Goal: Task Accomplishment & Management: Complete application form

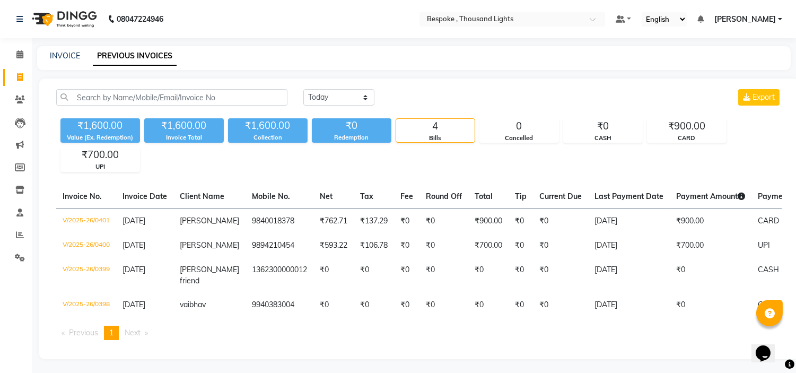
click at [70, 49] on div "INVOICE PREVIOUS INVOICES" at bounding box center [414, 58] width 754 height 24
click at [69, 52] on link "INVOICE" at bounding box center [65, 56] width 30 height 10
select select "service"
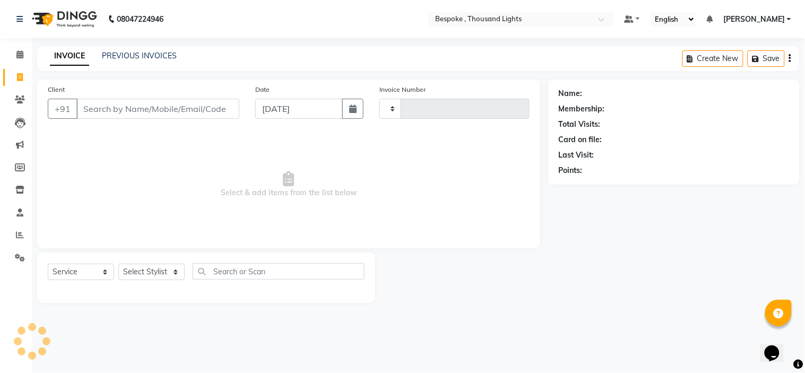
type input "0402"
select select "8177"
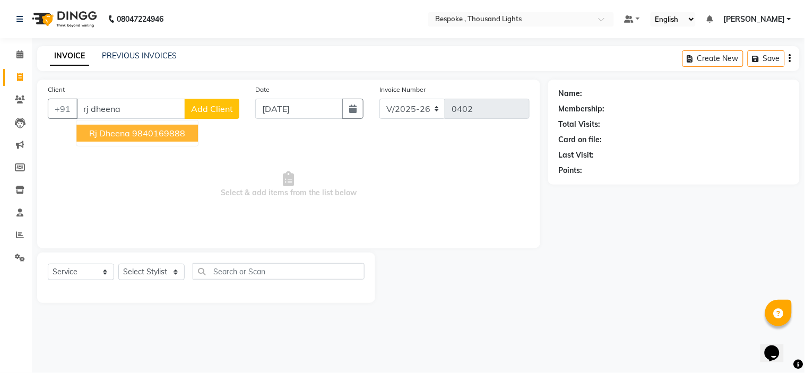
click at [117, 133] on span "Rj Dheena" at bounding box center [109, 133] width 41 height 11
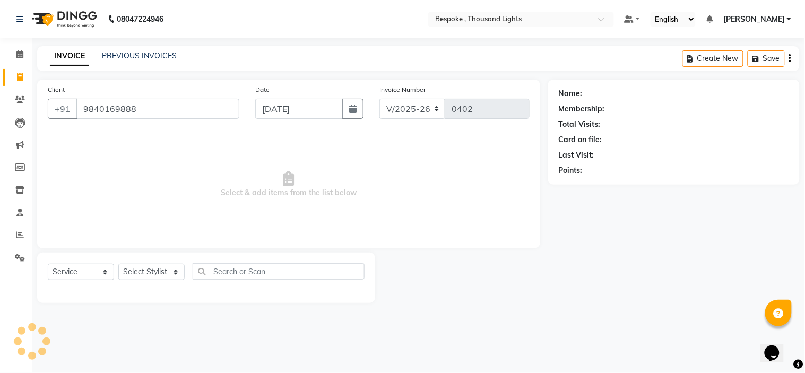
type input "9840169888"
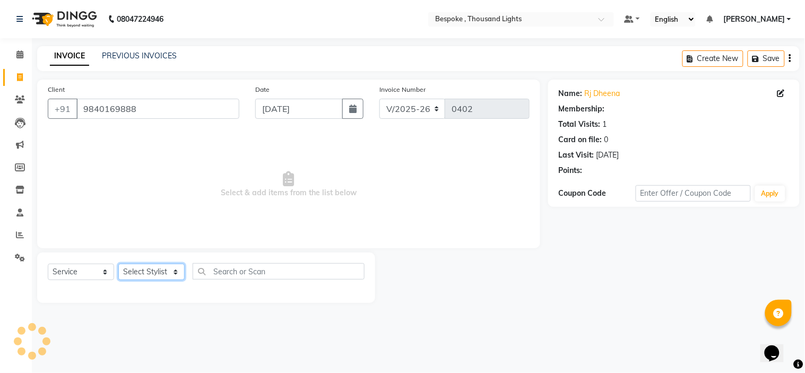
click at [155, 272] on select "Select Stylist Anand Ching Dilipan Dominic Guru Ilyas Jaan Karthi Khawlkim Kimt…" at bounding box center [151, 272] width 66 height 16
select select "78478"
click at [118, 264] on select "Select Stylist Anand Ching Dilipan Dominic Guru Ilyas Jaan Karthi Khawlkim Kimt…" at bounding box center [151, 272] width 66 height 16
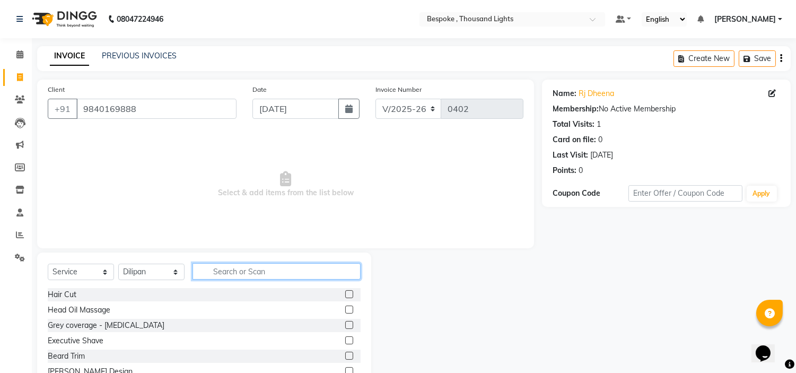
click at [268, 273] on input "text" at bounding box center [277, 271] width 168 height 16
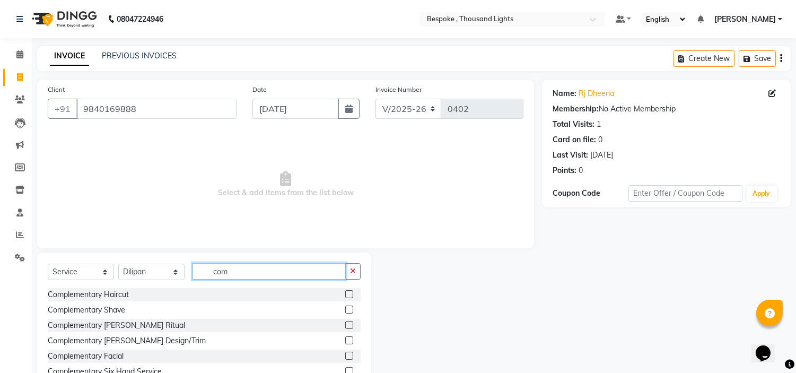
type input "com"
click at [345, 338] on label at bounding box center [349, 340] width 8 height 8
click at [345, 338] on input "checkbox" at bounding box center [348, 340] width 7 height 7
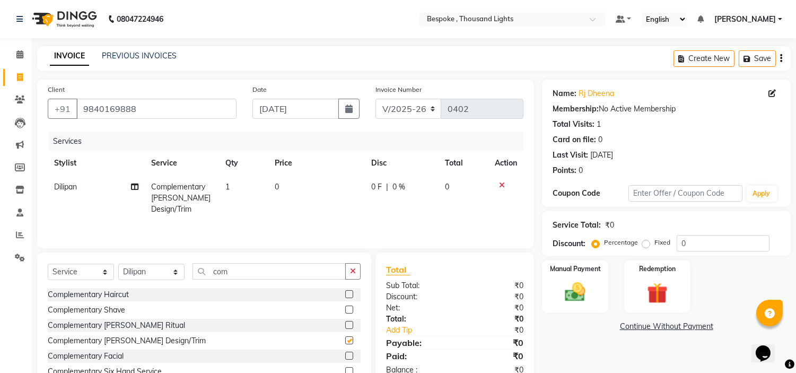
checkbox input "false"
click at [590, 288] on img at bounding box center [575, 292] width 35 height 25
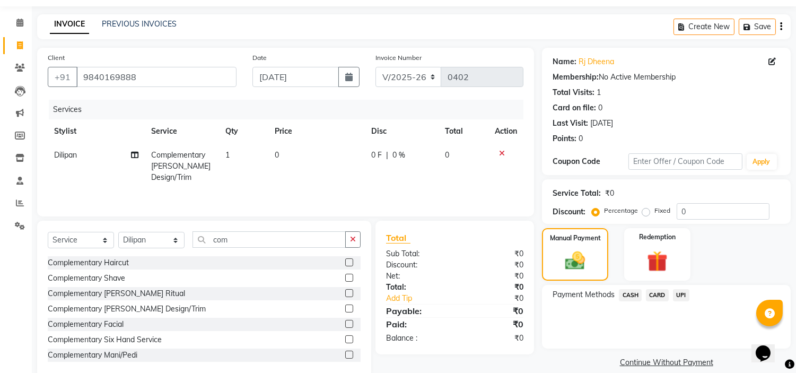
scroll to position [52, 0]
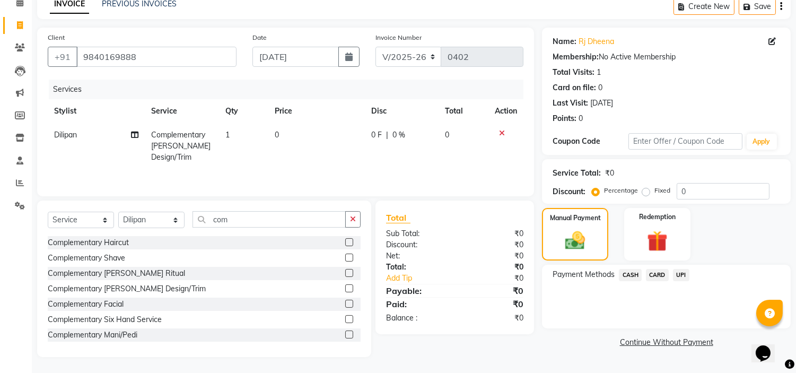
click at [624, 274] on span "CASH" at bounding box center [630, 275] width 23 height 12
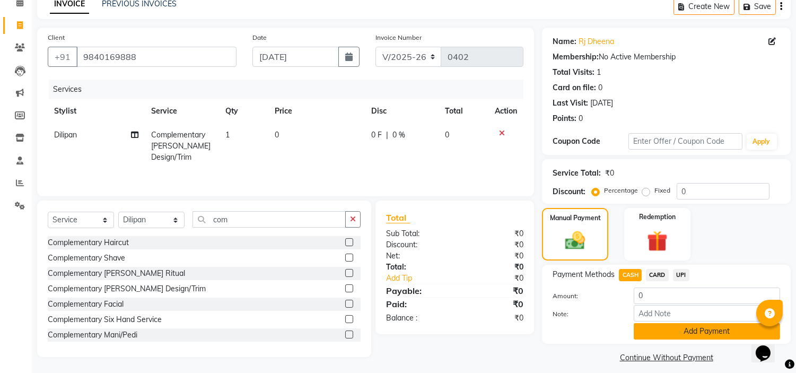
click at [654, 336] on button "Add Payment" at bounding box center [707, 331] width 146 height 16
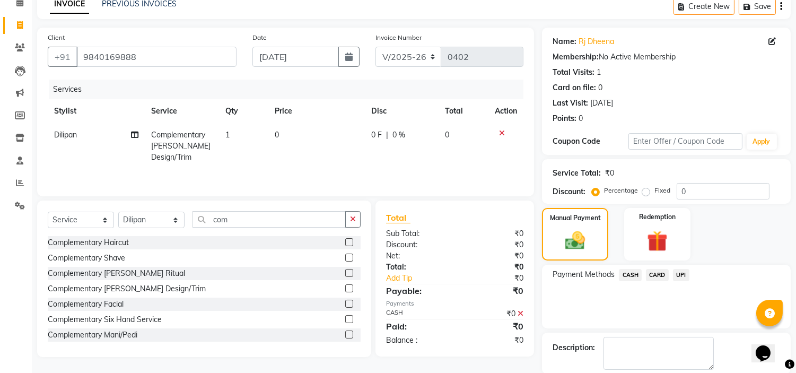
scroll to position [104, 0]
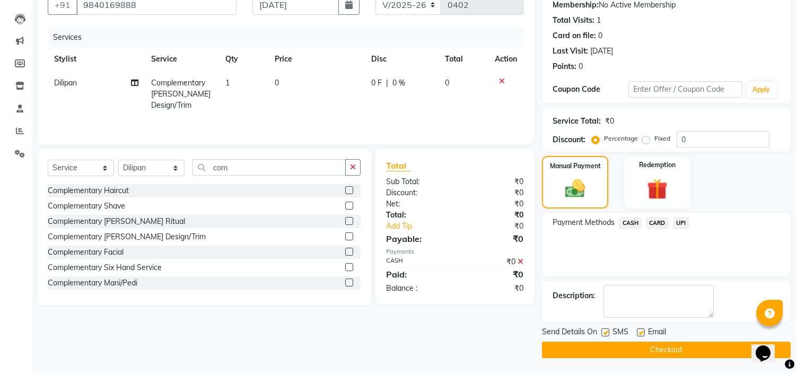
click at [649, 347] on button "Checkout" at bounding box center [666, 350] width 249 height 16
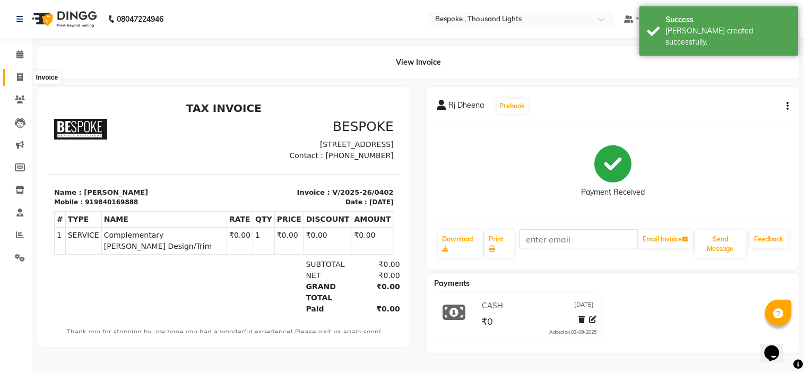
click at [20, 72] on span at bounding box center [20, 78] width 19 height 12
select select "service"
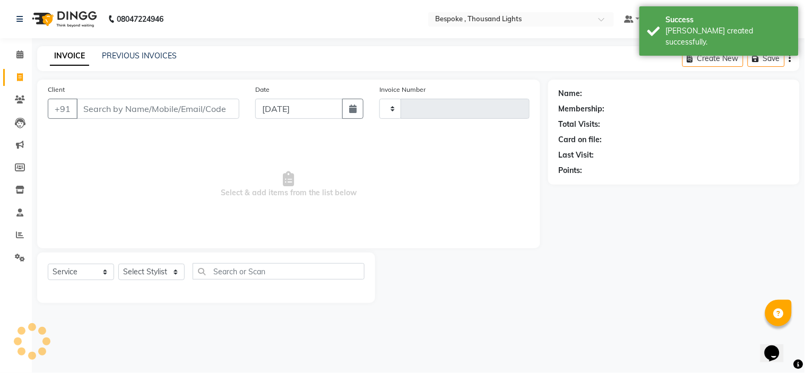
type input "0403"
select select "8177"
click at [126, 49] on div "INVOICE PREVIOUS INVOICES Create New Save" at bounding box center [418, 58] width 762 height 25
click at [126, 52] on link "PREVIOUS INVOICES" at bounding box center [139, 56] width 75 height 10
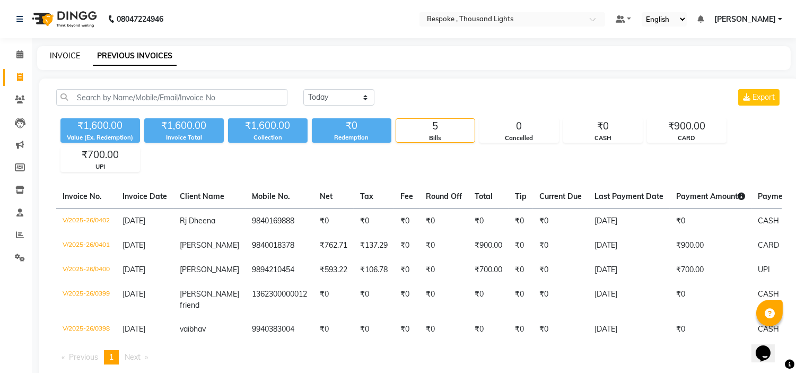
click at [71, 51] on link "INVOICE" at bounding box center [65, 56] width 30 height 10
select select "service"
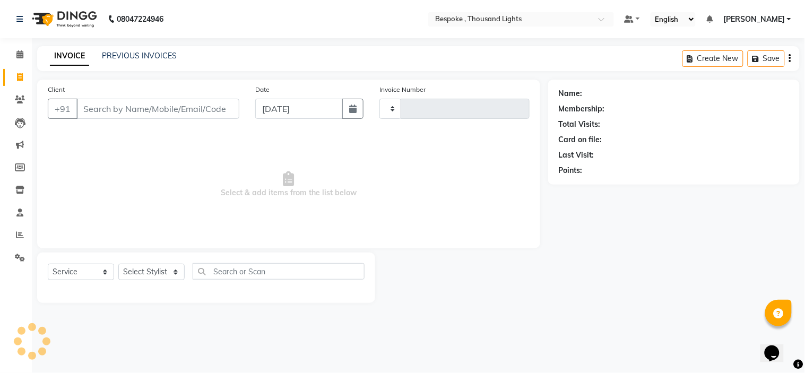
type input "0403"
select select "8177"
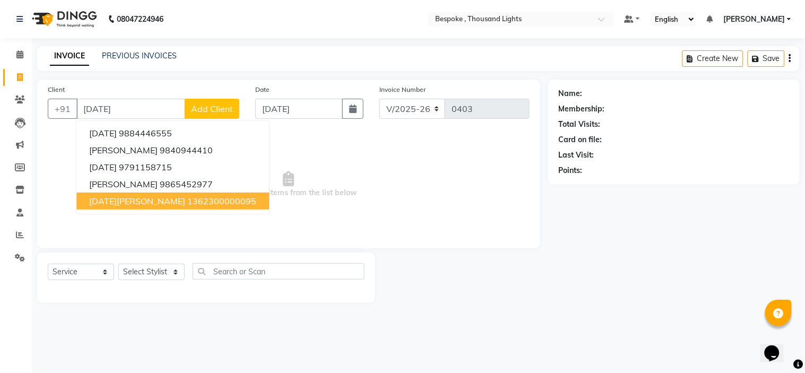
click at [187, 199] on ngb-highlight "1362300000095" at bounding box center [221, 201] width 69 height 11
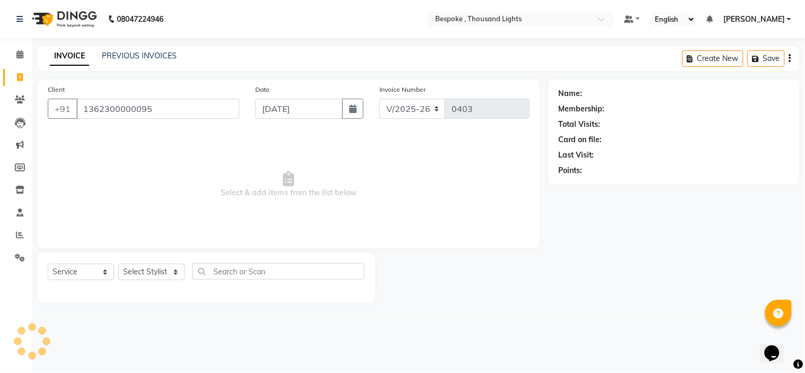
type input "1362300000095"
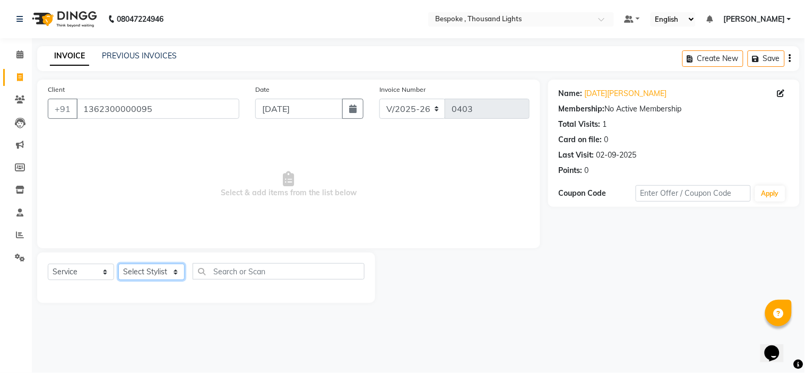
click at [138, 272] on select "Select Stylist [PERSON_NAME] [PERSON_NAME] [PERSON_NAME] [PERSON_NAME]" at bounding box center [151, 272] width 66 height 16
select select "77390"
click at [118, 264] on select "Select Stylist [PERSON_NAME] [PERSON_NAME] [PERSON_NAME] [PERSON_NAME]" at bounding box center [151, 272] width 66 height 16
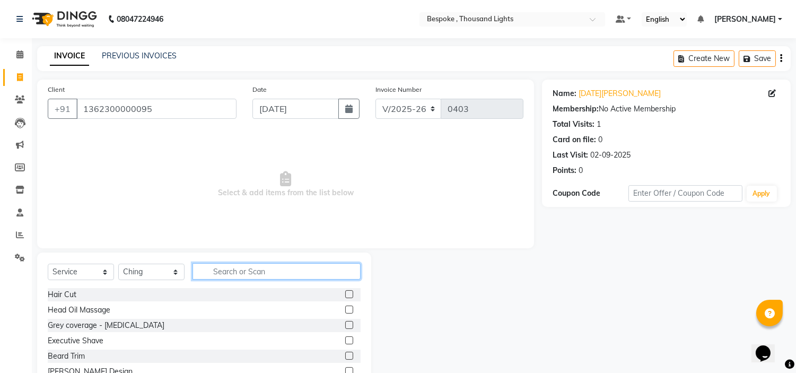
click at [246, 267] on input "text" at bounding box center [277, 271] width 168 height 16
type input "ma"
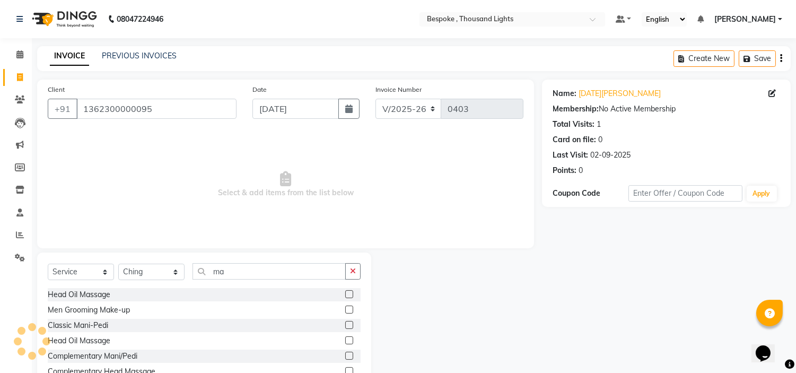
click at [345, 325] on label at bounding box center [349, 325] width 8 height 8
click at [345, 325] on input "checkbox" at bounding box center [348, 325] width 7 height 7
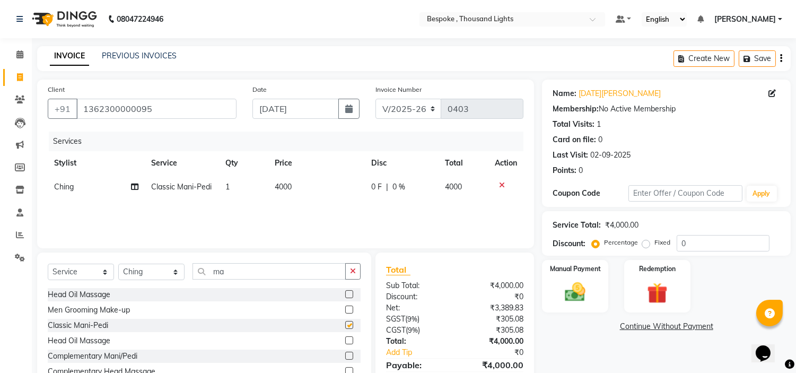
checkbox input "false"
click at [294, 187] on td "4000" at bounding box center [316, 187] width 97 height 24
select select "77390"
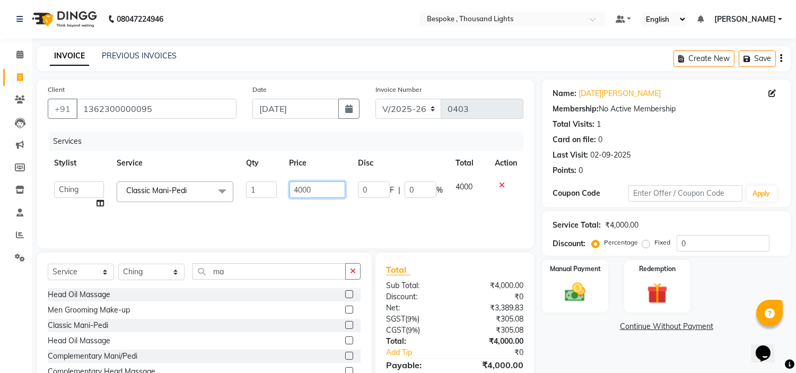
drag, startPoint x: 317, startPoint y: 189, endPoint x: 247, endPoint y: 197, distance: 70.0
click at [247, 197] on tr "Anand Ching Dilipan Dominic Guru Ilyas Jaan Karthi Khawlkim Kimte Kumar Mahesh …" at bounding box center [286, 195] width 476 height 40
type input "1500"
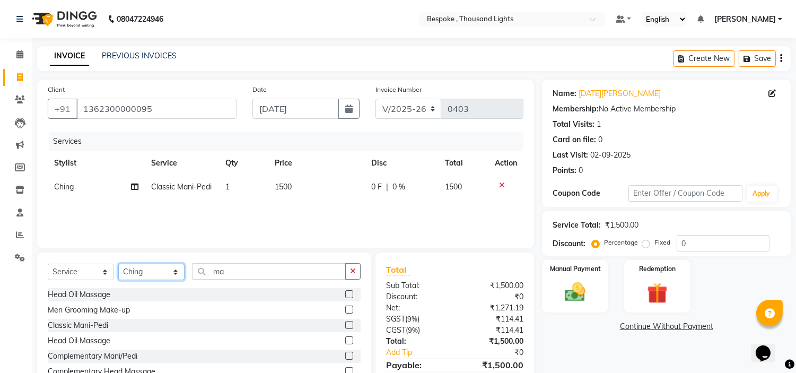
click at [160, 269] on select "Select Stylist [PERSON_NAME] [PERSON_NAME] [PERSON_NAME] [PERSON_NAME]" at bounding box center [151, 272] width 66 height 16
select select "77393"
click at [118, 264] on select "Select Stylist [PERSON_NAME] [PERSON_NAME] [PERSON_NAME] [PERSON_NAME]" at bounding box center [151, 272] width 66 height 16
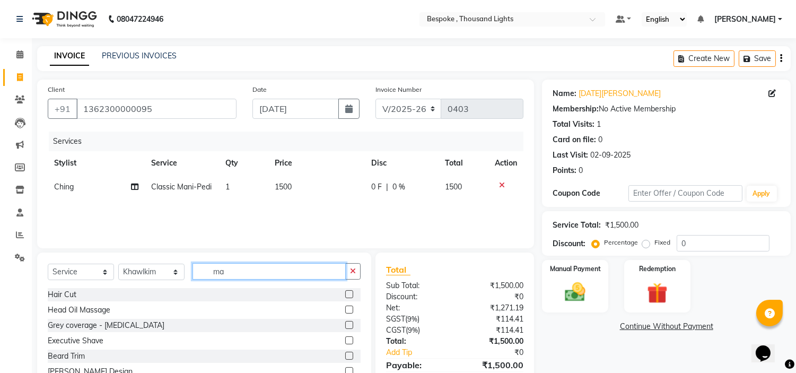
drag, startPoint x: 244, startPoint y: 272, endPoint x: 165, endPoint y: 268, distance: 78.6
click at [172, 268] on div "Select Service Product Membership Package Voucher Prepaid Gift Card Select Styl…" at bounding box center [204, 275] width 313 height 25
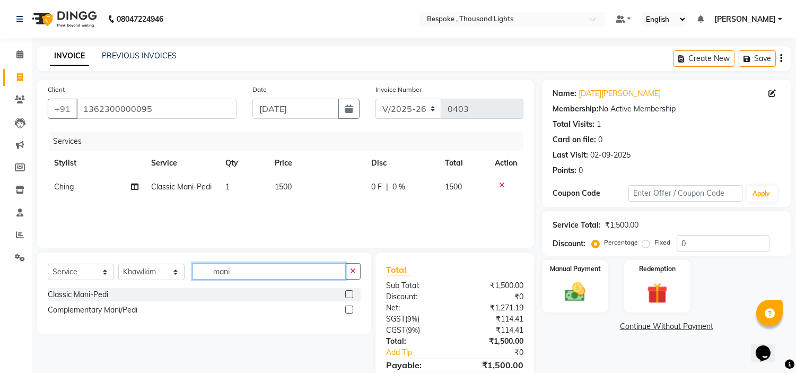
type input "mani"
click at [346, 293] on label at bounding box center [349, 294] width 8 height 8
click at [346, 293] on input "checkbox" at bounding box center [348, 294] width 7 height 7
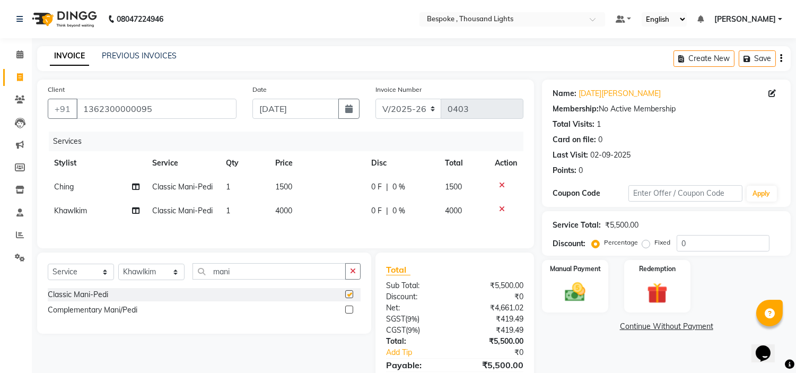
checkbox input "false"
click at [287, 208] on span "4000" at bounding box center [284, 211] width 17 height 10
select select "77393"
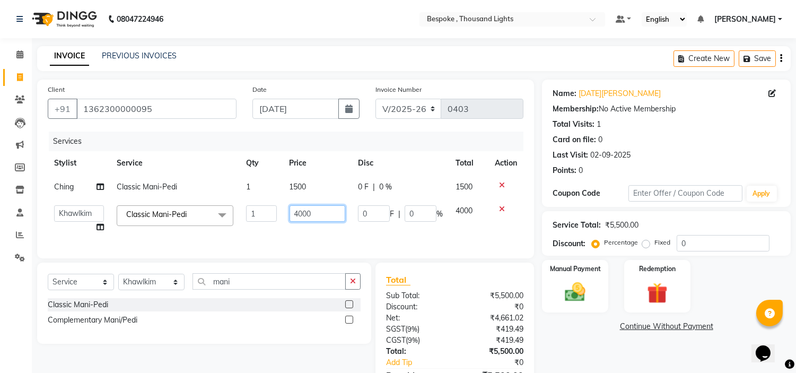
drag, startPoint x: 315, startPoint y: 214, endPoint x: 268, endPoint y: 214, distance: 47.2
click at [268, 214] on tr "Anand Ching Dilipan Dominic Guru Ilyas Jaan Karthi Khawlkim Kimte Kumar Mahesh …" at bounding box center [286, 219] width 476 height 40
type input "2500"
click at [445, 64] on div "INVOICE PREVIOUS INVOICES Create New Save" at bounding box center [414, 58] width 754 height 25
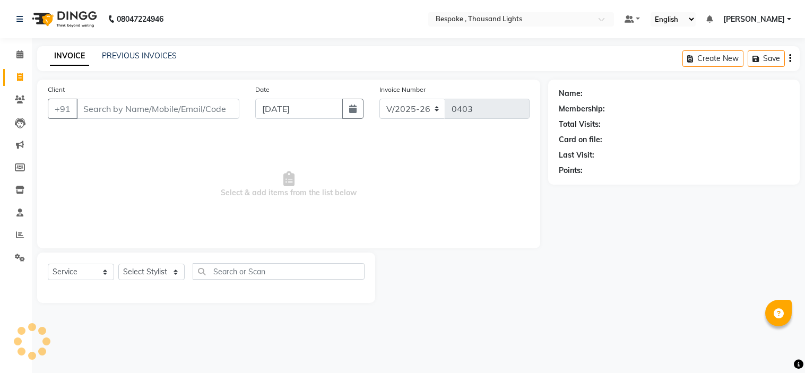
select select "8177"
select select "service"
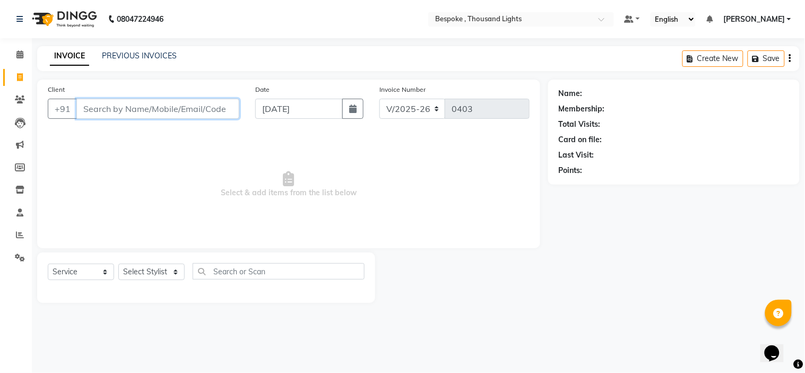
click at [183, 103] on input "Client" at bounding box center [157, 109] width 163 height 20
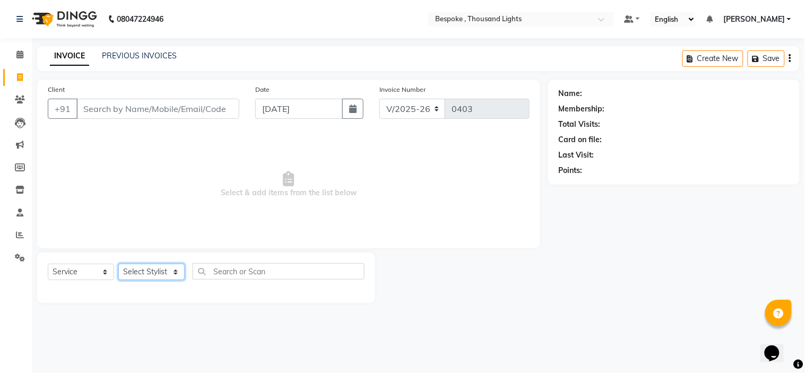
click at [158, 273] on select "Select Stylist Anand Ching Dilipan Dominic Guru Ilyas Jaan Karthi Khawlkim Kimt…" at bounding box center [151, 272] width 66 height 16
select select "90688"
click at [118, 264] on select "Select Stylist Anand Ching Dilipan Dominic Guru Ilyas Jaan Karthi Khawlkim Kimt…" at bounding box center [151, 272] width 66 height 16
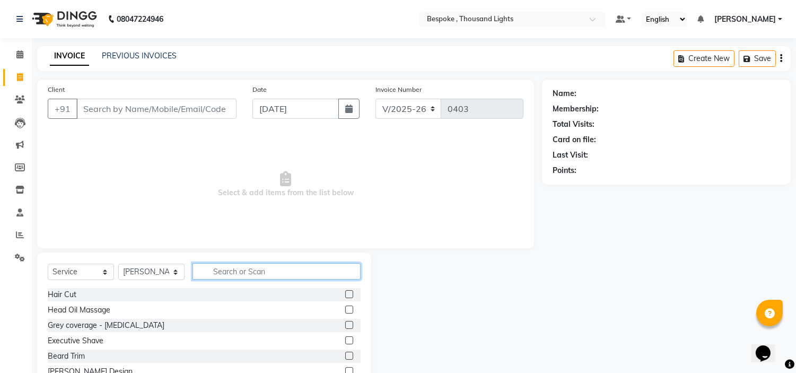
click at [257, 271] on input "text" at bounding box center [277, 271] width 168 height 16
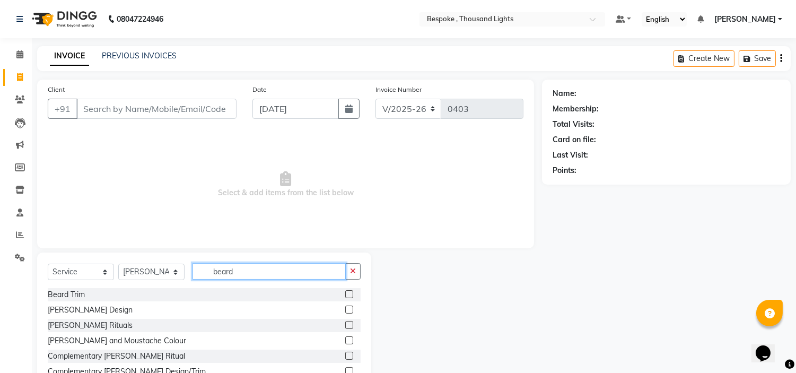
type input "beard"
click at [131, 109] on input "Client" at bounding box center [156, 109] width 160 height 20
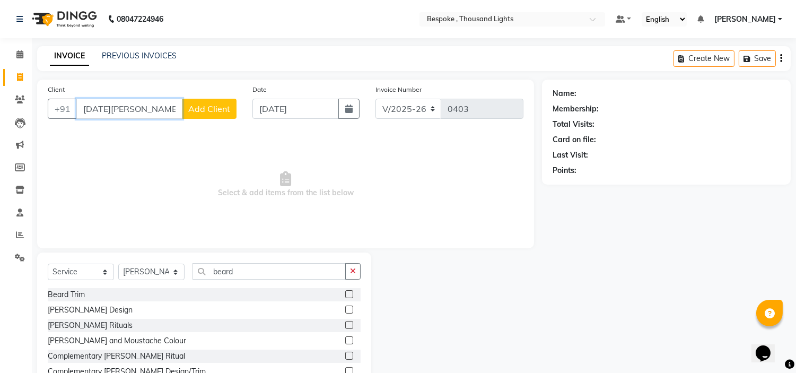
type input "Raja Iliyas father"
click at [211, 107] on span "Add Client" at bounding box center [209, 108] width 42 height 11
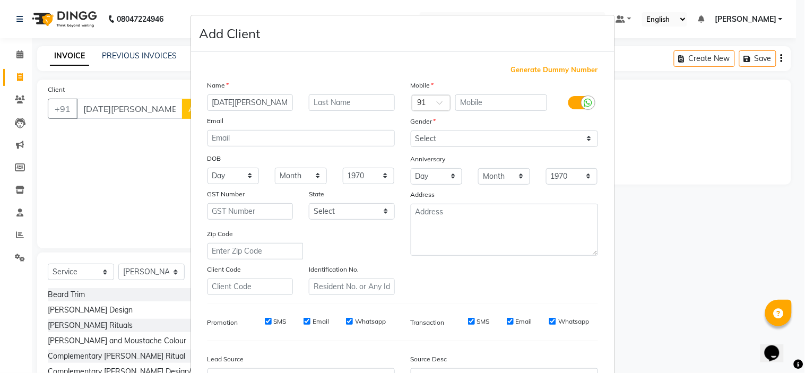
click at [517, 70] on span "Generate Dummy Number" at bounding box center [554, 70] width 87 height 11
type input "1362300000099"
checkbox input "false"
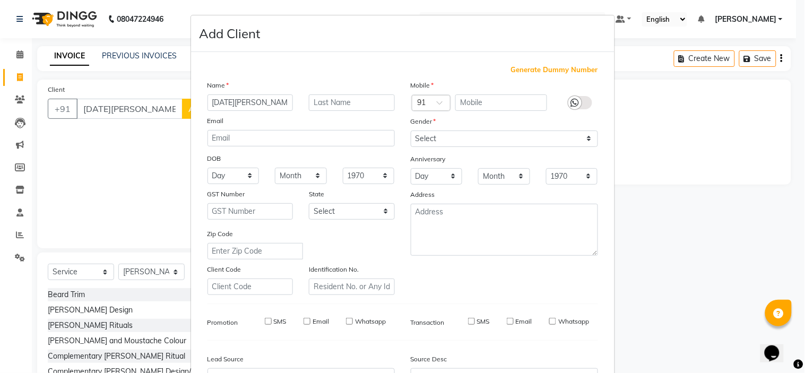
checkbox input "false"
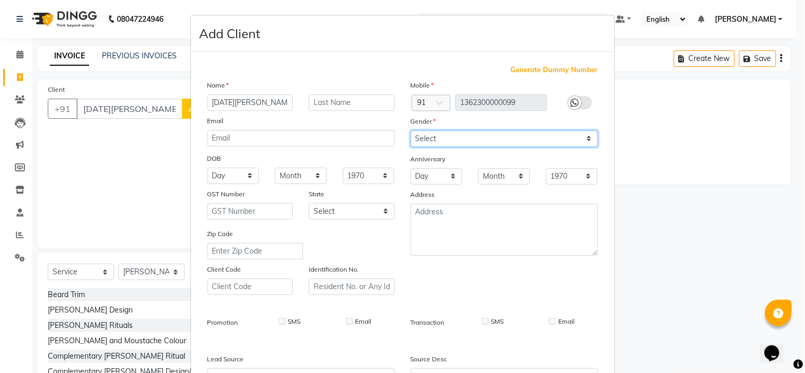
click at [475, 140] on select "Select Male Female Other Prefer Not To Say" at bounding box center [504, 138] width 187 height 16
select select "male"
click at [411, 130] on select "Select [DEMOGRAPHIC_DATA] [DEMOGRAPHIC_DATA] Other Prefer Not To Say" at bounding box center [504, 138] width 187 height 16
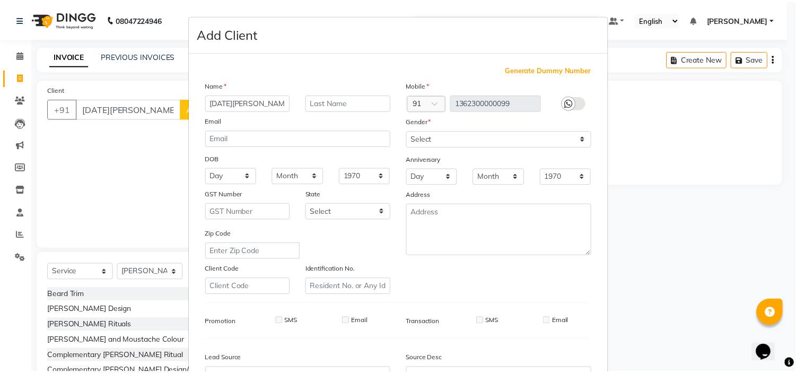
scroll to position [117, 0]
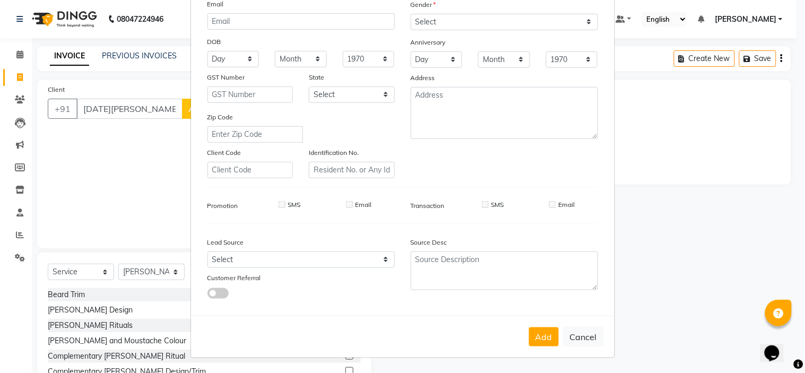
click at [554, 332] on div "Add Cancel" at bounding box center [402, 337] width 423 height 42
click at [539, 332] on button "Add" at bounding box center [544, 336] width 30 height 19
type input "1362300000099"
select select
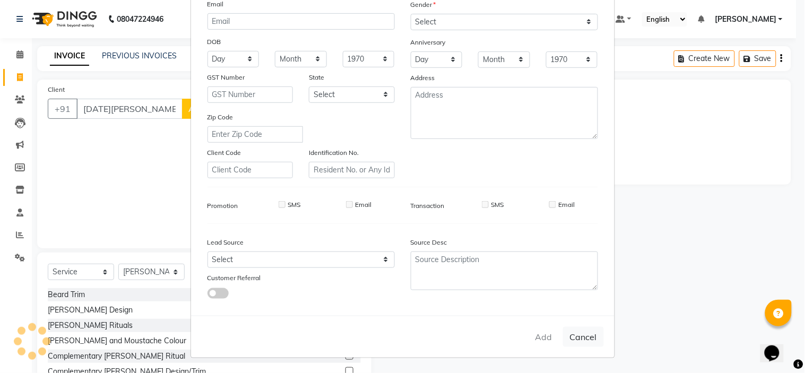
select select
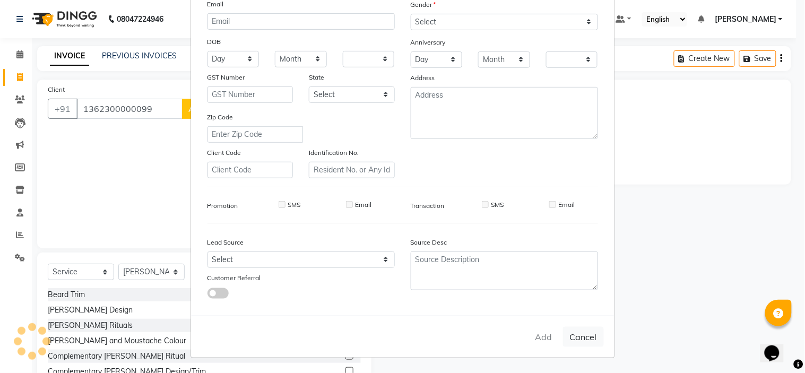
checkbox input "false"
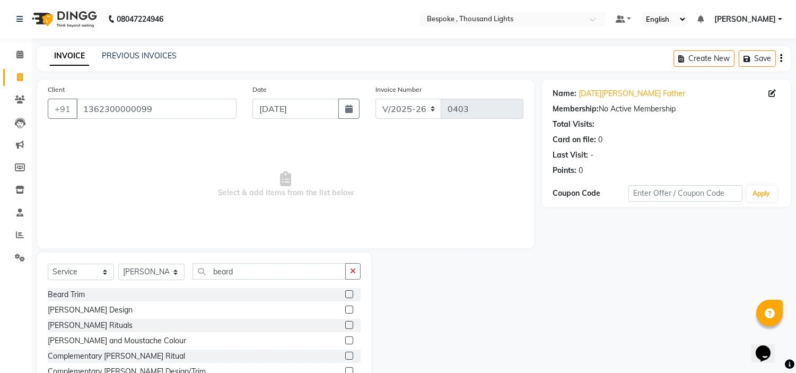
click at [351, 295] on label at bounding box center [349, 294] width 8 height 8
click at [351, 295] on input "checkbox" at bounding box center [348, 294] width 7 height 7
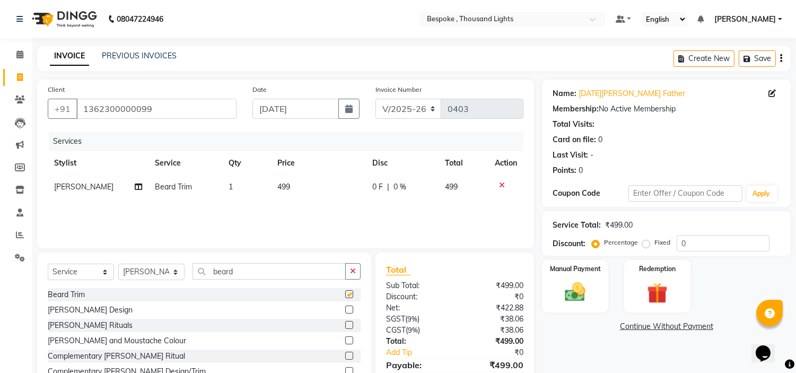
checkbox input "false"
drag, startPoint x: 263, startPoint y: 275, endPoint x: 193, endPoint y: 275, distance: 70.0
click at [193, 274] on input "beard" at bounding box center [269, 271] width 153 height 16
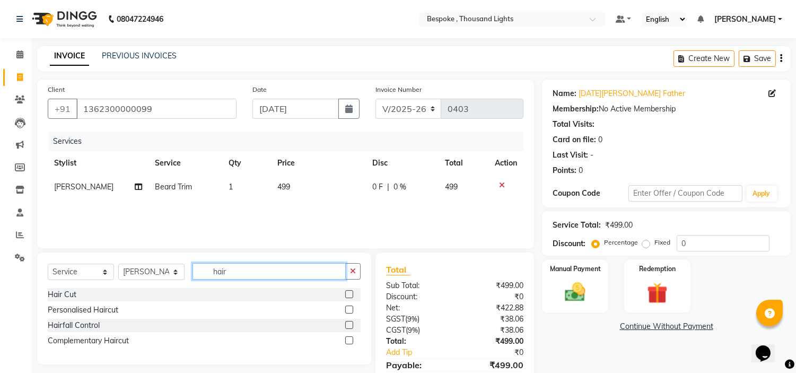
type input "hair"
click at [349, 311] on label at bounding box center [349, 310] width 8 height 8
click at [349, 311] on input "checkbox" at bounding box center [348, 310] width 7 height 7
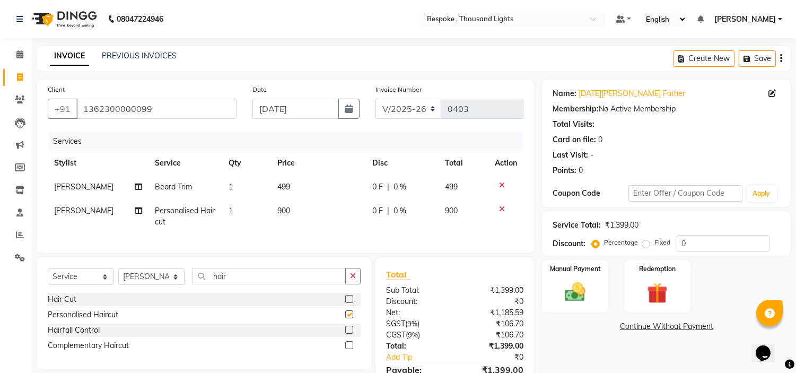
checkbox input "false"
click at [282, 185] on span "499" at bounding box center [283, 187] width 13 height 10
select select "90688"
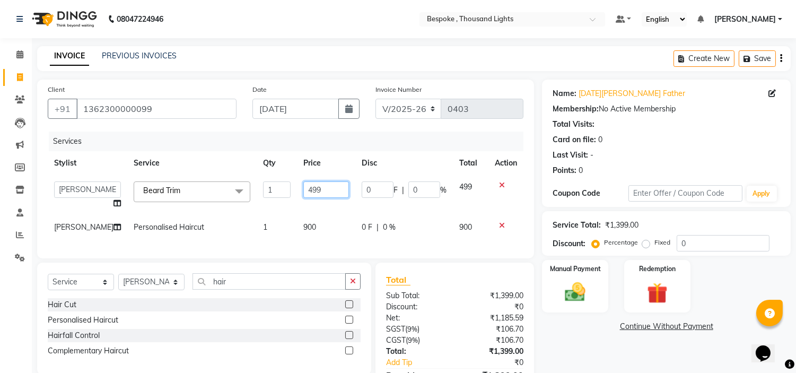
drag, startPoint x: 313, startPoint y: 189, endPoint x: 232, endPoint y: 195, distance: 81.4
click at [245, 195] on tr "[PERSON_NAME] [PERSON_NAME] [PERSON_NAME] [PERSON_NAME] [PERSON_NAME] [PERSON_N…" at bounding box center [286, 195] width 476 height 40
type input "0"
click at [298, 226] on td "900" at bounding box center [326, 227] width 58 height 24
select select "90688"
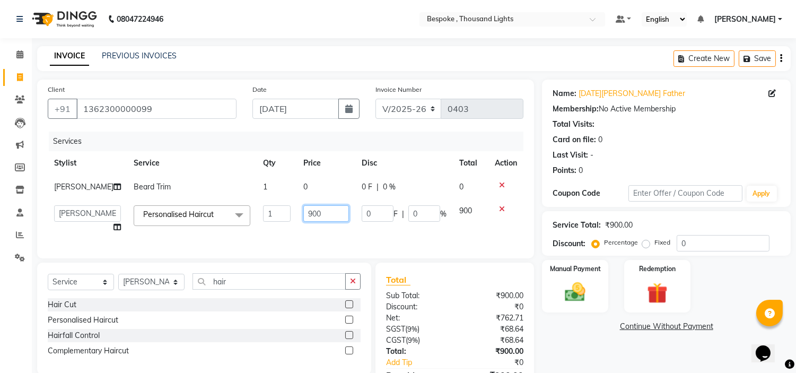
drag, startPoint x: 310, startPoint y: 210, endPoint x: 247, endPoint y: 214, distance: 63.3
click at [255, 214] on tr "[PERSON_NAME] [PERSON_NAME] [PERSON_NAME] [PERSON_NAME] [PERSON_NAME] [PERSON_N…" at bounding box center [286, 219] width 476 height 40
type input "0"
click at [327, 144] on div "Services" at bounding box center [290, 142] width 483 height 20
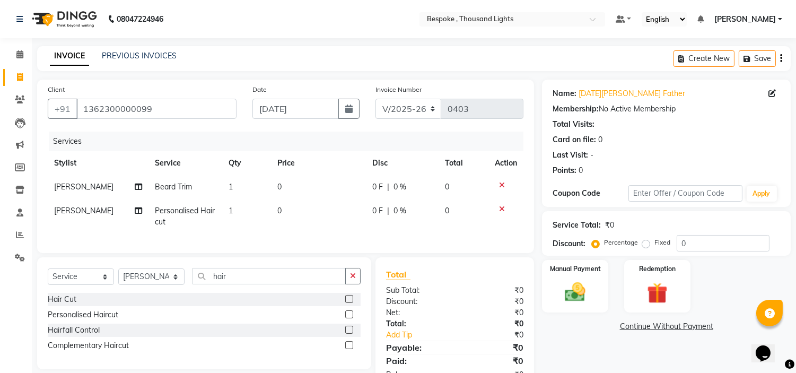
click at [501, 184] on icon at bounding box center [502, 184] width 6 height 7
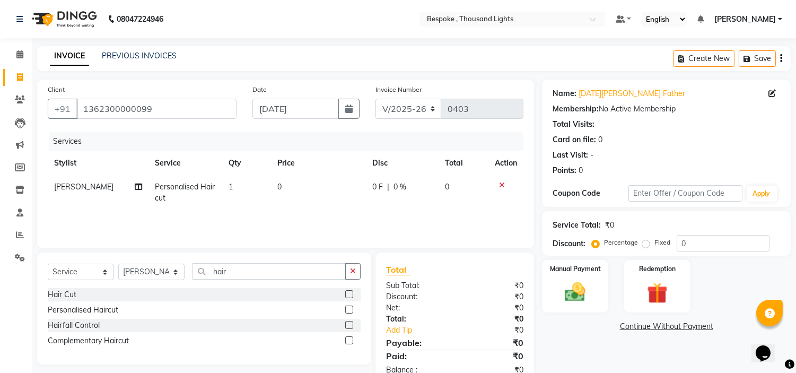
click at [350, 310] on label at bounding box center [349, 310] width 8 height 8
click at [350, 310] on input "checkbox" at bounding box center [348, 310] width 7 height 7
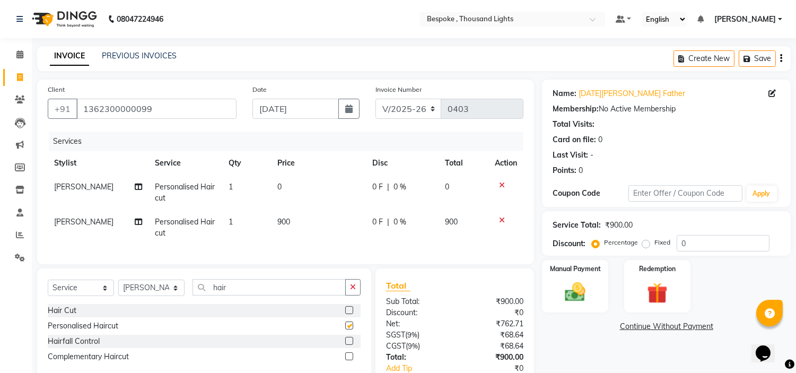
checkbox input "false"
click at [502, 219] on icon at bounding box center [502, 219] width 6 height 7
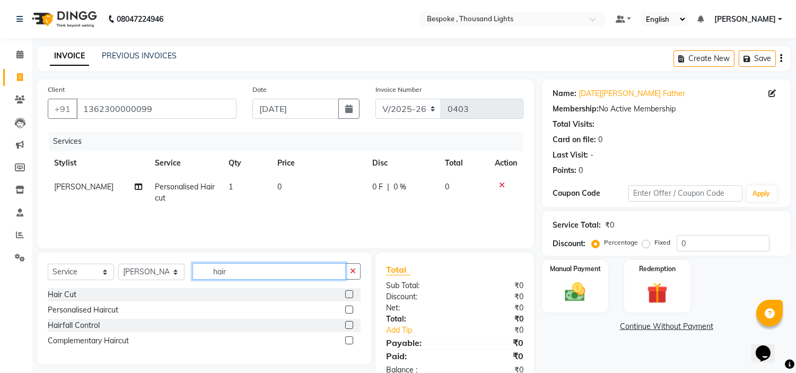
drag, startPoint x: 219, startPoint y: 272, endPoint x: 179, endPoint y: 274, distance: 40.3
click at [181, 274] on div "Select Service Product Membership Package Voucher Prepaid Gift Card Select Styl…" at bounding box center [204, 275] width 313 height 25
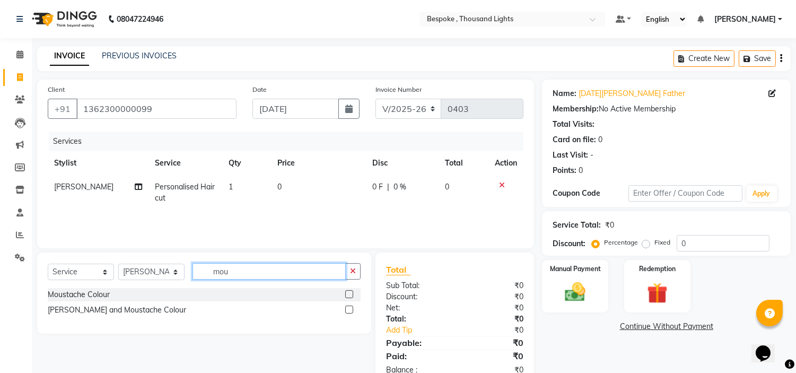
type input "mou"
click at [347, 294] on label at bounding box center [349, 294] width 8 height 8
click at [347, 294] on input "checkbox" at bounding box center [348, 294] width 7 height 7
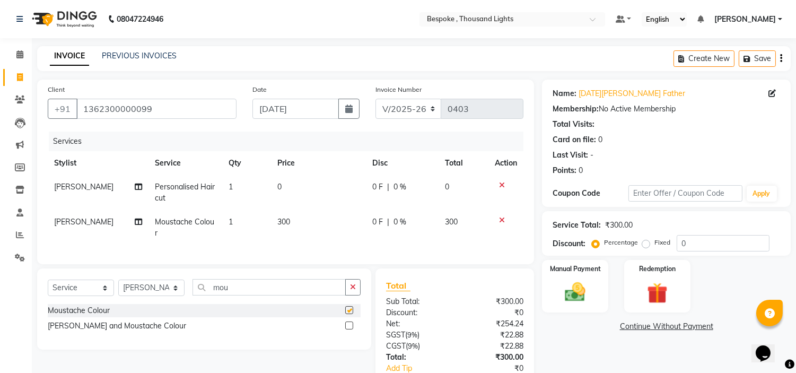
checkbox input "false"
click at [298, 219] on td "300" at bounding box center [318, 227] width 95 height 35
select select "90688"
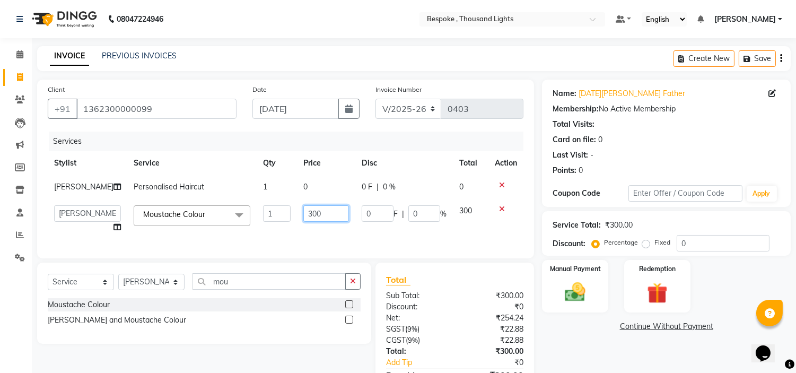
drag, startPoint x: 310, startPoint y: 216, endPoint x: 283, endPoint y: 216, distance: 27.6
click at [283, 216] on tr "[PERSON_NAME] [PERSON_NAME] [PERSON_NAME] [PERSON_NAME] [PERSON_NAME] [PERSON_N…" at bounding box center [286, 219] width 476 height 40
type input "0"
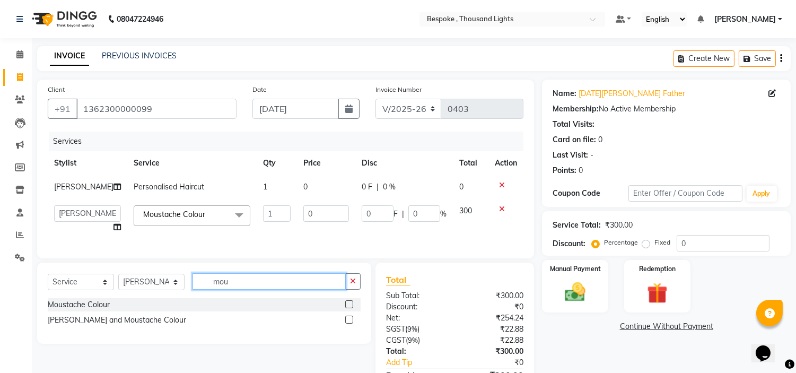
click at [248, 290] on input "mou" at bounding box center [269, 281] width 153 height 16
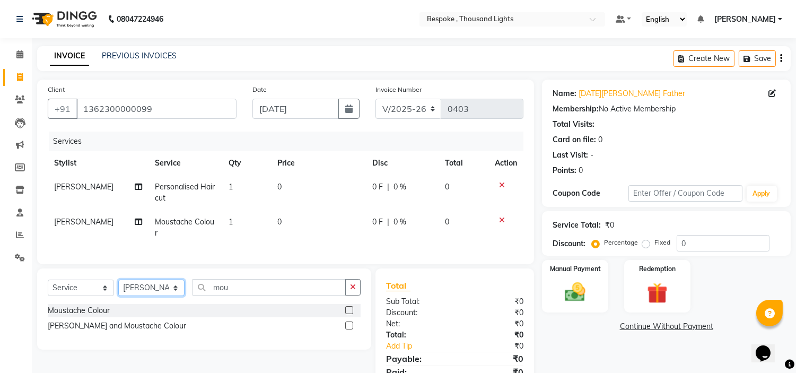
click at [157, 296] on select "Select Stylist [PERSON_NAME] [PERSON_NAME] [PERSON_NAME] [PERSON_NAME]" at bounding box center [151, 288] width 66 height 16
select select "77382"
click at [118, 289] on select "Select Stylist [PERSON_NAME] [PERSON_NAME] [PERSON_NAME] [PERSON_NAME]" at bounding box center [151, 288] width 66 height 16
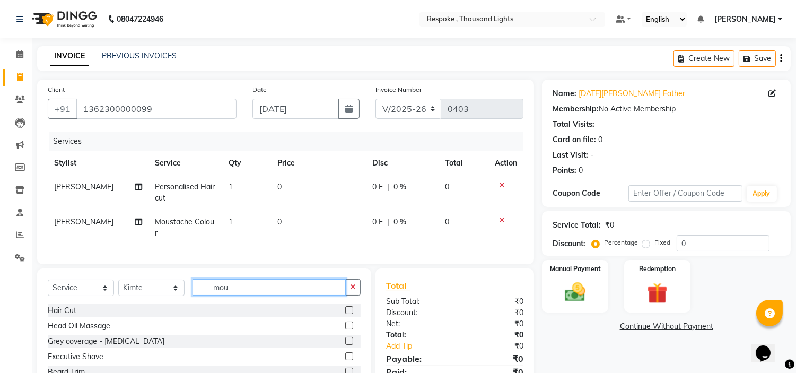
drag, startPoint x: 242, startPoint y: 296, endPoint x: 176, endPoint y: 297, distance: 66.8
click at [178, 298] on div "Select Service Product Membership Package Voucher Prepaid Gift Card Select Styl…" at bounding box center [204, 291] width 313 height 25
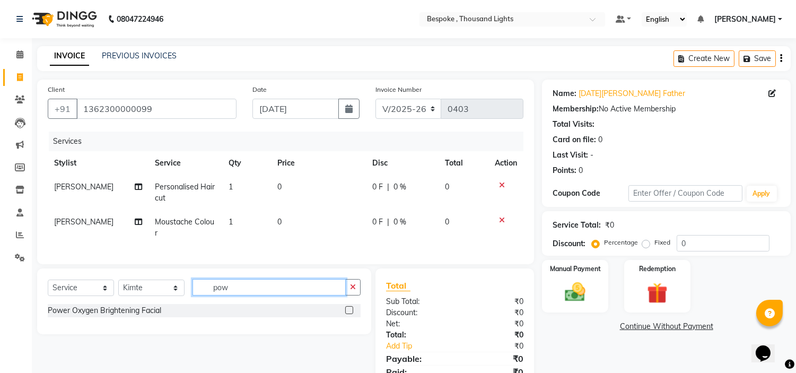
type input "pow"
click at [346, 314] on label at bounding box center [349, 310] width 8 height 8
click at [346, 314] on input "checkbox" at bounding box center [348, 310] width 7 height 7
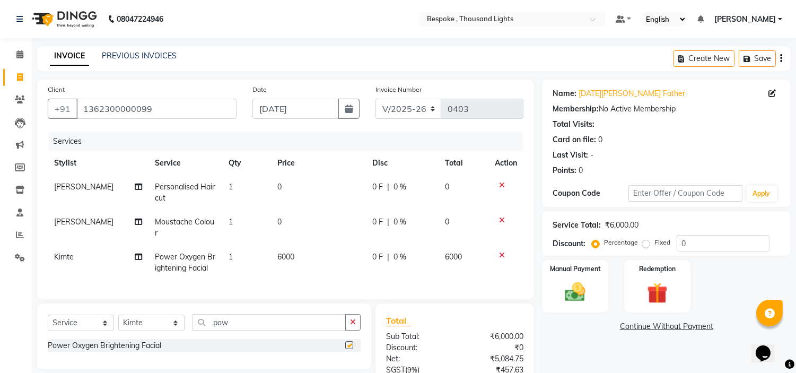
checkbox input "false"
click at [283, 252] on span "6000" at bounding box center [285, 257] width 17 height 10
select select "77382"
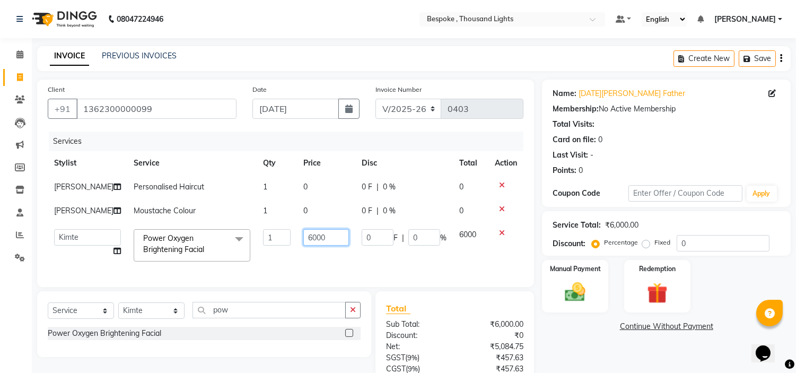
drag, startPoint x: 317, startPoint y: 238, endPoint x: 268, endPoint y: 232, distance: 49.6
click at [275, 233] on tr "[PERSON_NAME] [PERSON_NAME] [PERSON_NAME] [PERSON_NAME] [PERSON_NAME] [PERSON_N…" at bounding box center [286, 245] width 476 height 45
type input "0"
click at [656, 150] on div "Last Visit: -" at bounding box center [667, 155] width 228 height 11
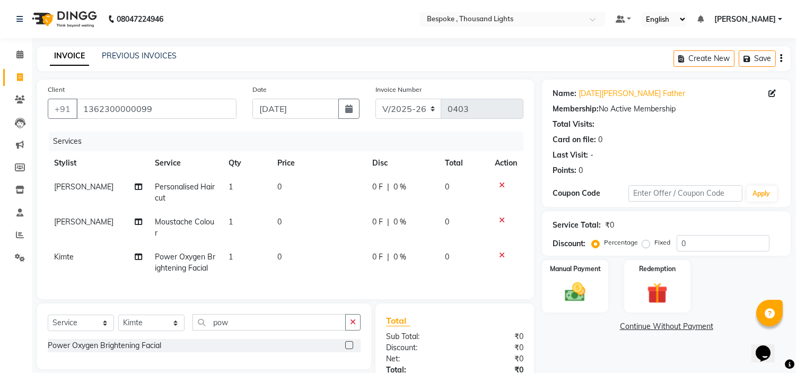
scroll to position [64, 0]
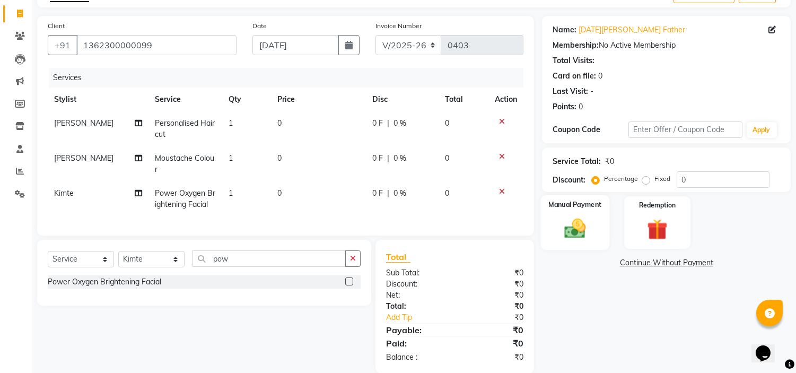
click at [584, 231] on img at bounding box center [575, 228] width 35 height 25
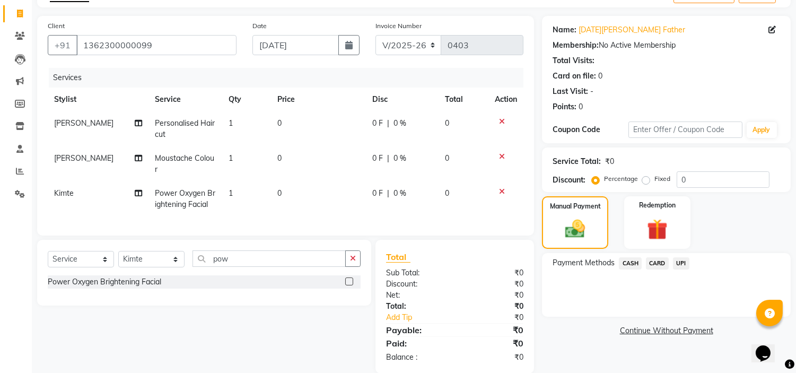
click at [629, 260] on span "CASH" at bounding box center [630, 263] width 23 height 12
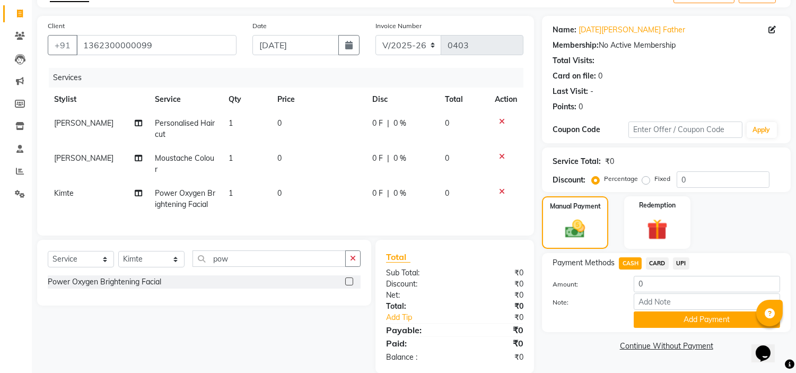
scroll to position [89, 0]
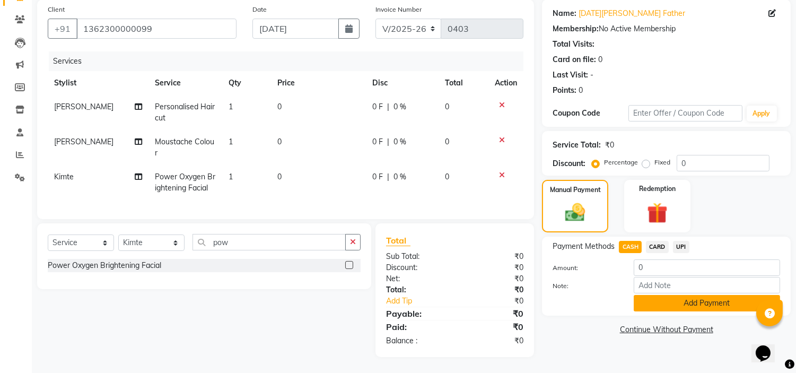
click at [682, 295] on button "Add Payment" at bounding box center [707, 303] width 146 height 16
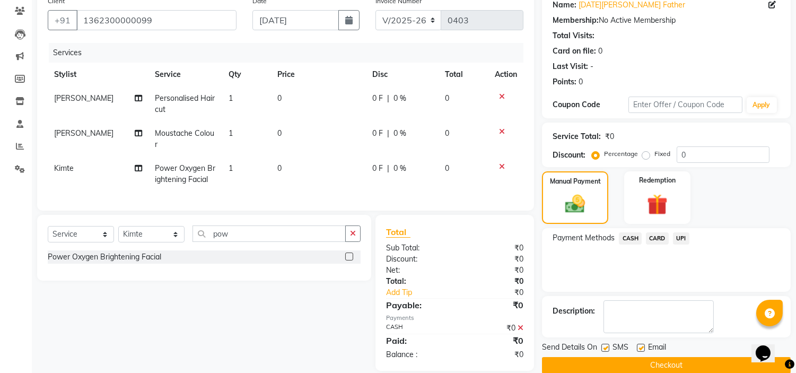
click at [654, 361] on button "Checkout" at bounding box center [666, 365] width 249 height 16
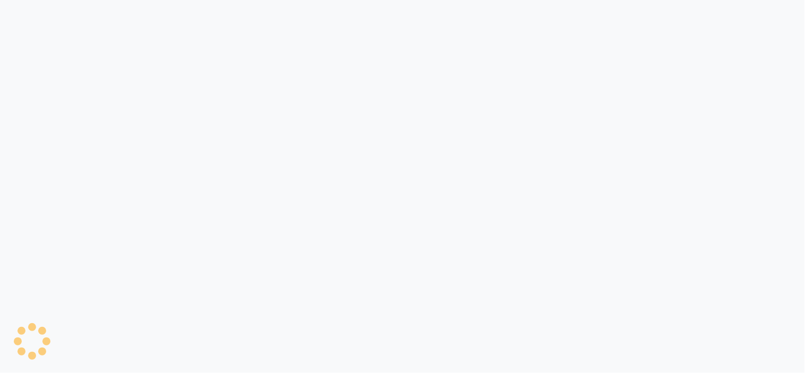
select select "8177"
select select "service"
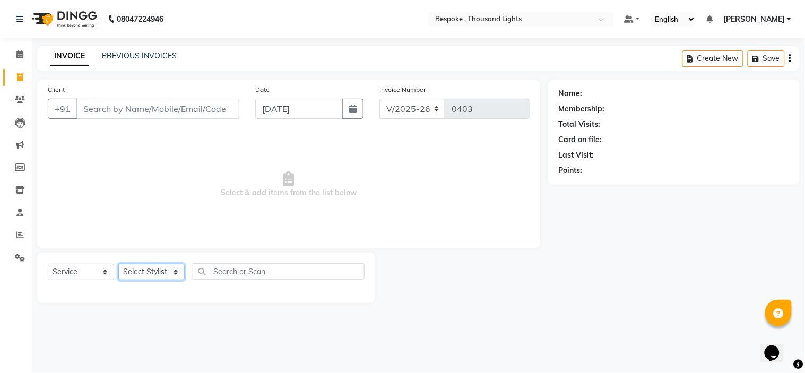
click at [153, 271] on select "Select Stylist [PERSON_NAME] [PERSON_NAME] [PERSON_NAME] [PERSON_NAME]" at bounding box center [151, 272] width 66 height 16
select select "77382"
click at [118, 264] on select "Select Stylist Anand Ching Dilipan Dominic Guru Ilyas Jaan Karthi Khawlkim Kimt…" at bounding box center [151, 272] width 66 height 16
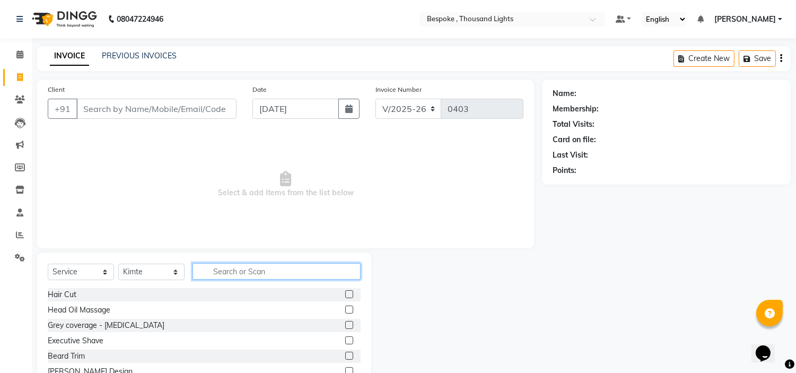
click at [245, 269] on input "text" at bounding box center [277, 271] width 168 height 16
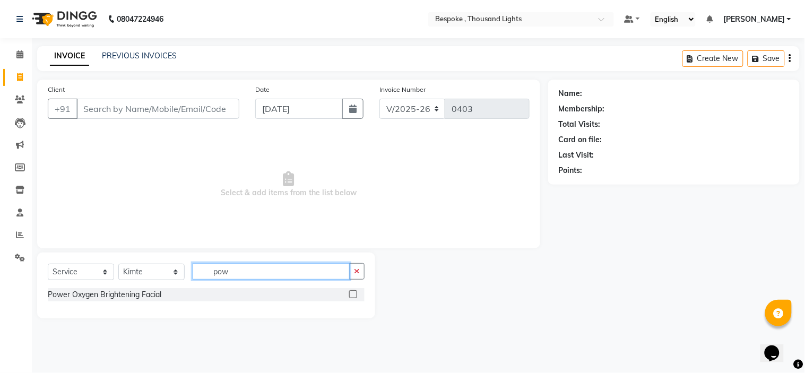
type input "pow"
click at [354, 298] on label at bounding box center [353, 294] width 8 height 8
click at [354, 298] on input "checkbox" at bounding box center [352, 294] width 7 height 7
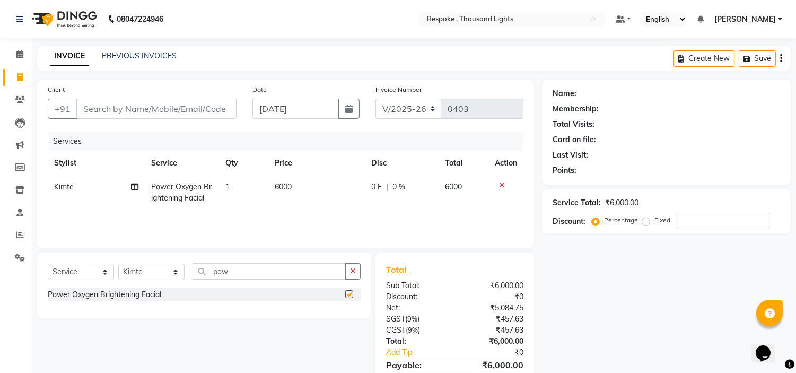
checkbox input "false"
click at [286, 188] on span "6000" at bounding box center [283, 187] width 17 height 10
select select "77382"
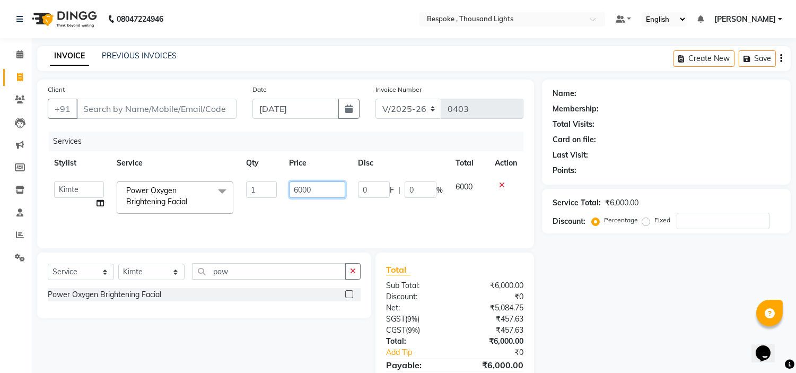
drag, startPoint x: 313, startPoint y: 191, endPoint x: 259, endPoint y: 188, distance: 54.2
click at [259, 188] on tr "Anand Ching Dilipan Dominic Guru Ilyas Jaan Karthi Khawlkim Kimte Kumar Mahesh …" at bounding box center [286, 197] width 476 height 45
type input "3000"
click at [639, 267] on div "Name: Membership: Total Visits: Card on file: Last Visit: Points: Service Total…" at bounding box center [670, 244] width 257 height 329
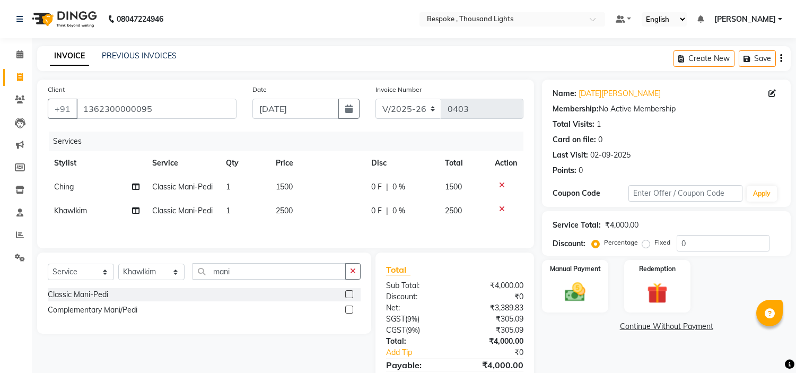
select select "8177"
select select "service"
select select "77393"
click at [283, 188] on span "1500" at bounding box center [284, 187] width 17 height 10
select select "77390"
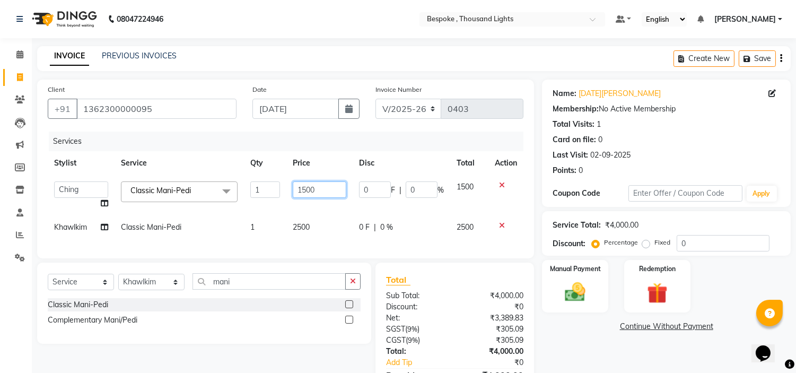
drag, startPoint x: 318, startPoint y: 189, endPoint x: 283, endPoint y: 189, distance: 35.0
click at [283, 189] on tr "Anand Ching Dilipan Dominic Guru Ilyas Jaan Karthi Khawlkim Kimte Kumar Mahesh …" at bounding box center [286, 195] width 476 height 40
type input "0"
click at [299, 223] on div "Services Stylist Service Qty Price Disc Total Action Anand Ching Dilipan Domini…" at bounding box center [286, 190] width 476 height 116
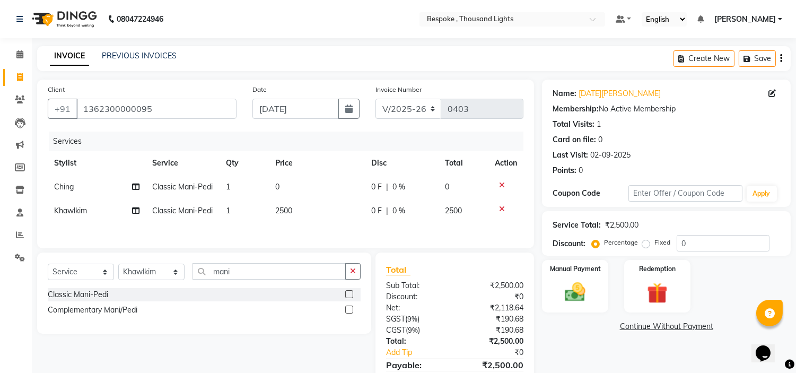
click at [288, 211] on span "2500" at bounding box center [284, 211] width 17 height 10
select select "77393"
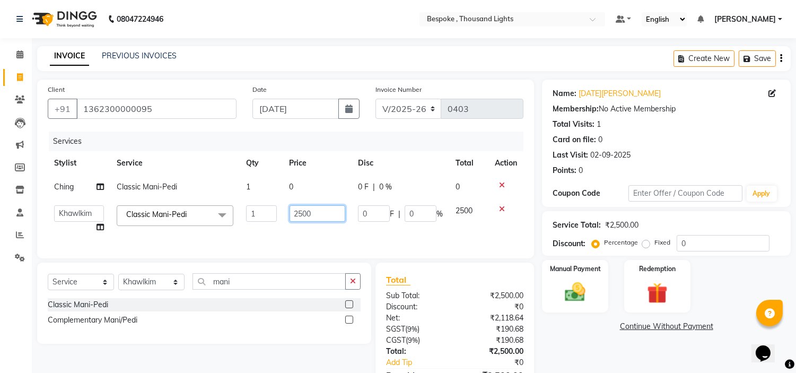
drag, startPoint x: 317, startPoint y: 214, endPoint x: 200, endPoint y: 229, distance: 117.7
click at [211, 229] on tr "Anand Ching Dilipan Dominic Guru Ilyas Jaan Karthi Khawlkim Kimte Kumar Mahesh …" at bounding box center [286, 219] width 476 height 40
type input "0"
click at [547, 73] on main "INVOICE PREVIOUS INVOICES Create New Save Client +91 1362300000095 Date 03-09-2…" at bounding box center [414, 240] width 764 height 388
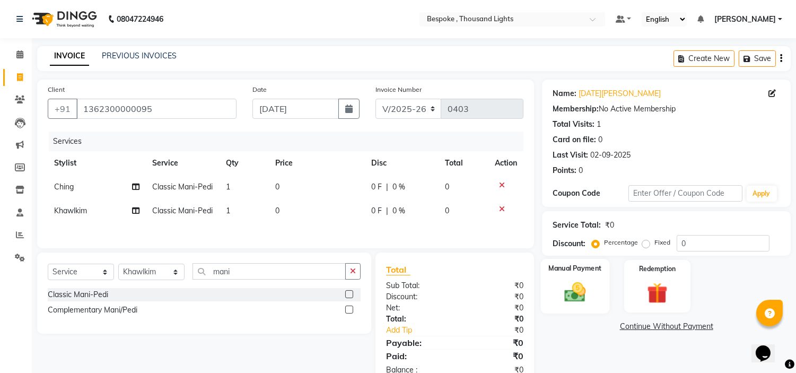
click at [585, 289] on img at bounding box center [575, 292] width 35 height 25
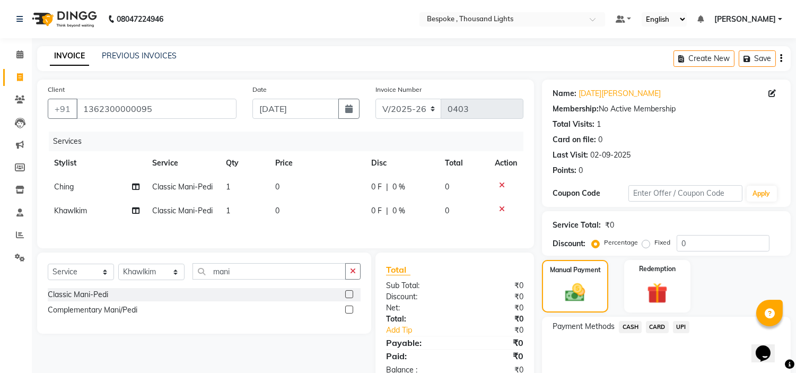
scroll to position [44, 0]
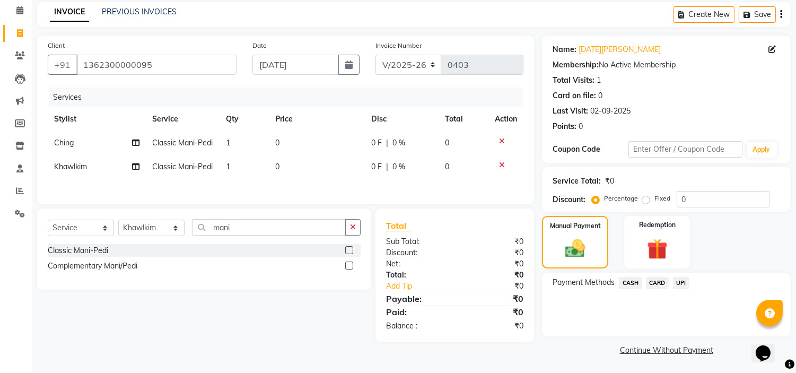
drag, startPoint x: 632, startPoint y: 284, endPoint x: 635, endPoint y: 294, distance: 10.6
click at [631, 283] on span "CASH" at bounding box center [630, 283] width 23 height 12
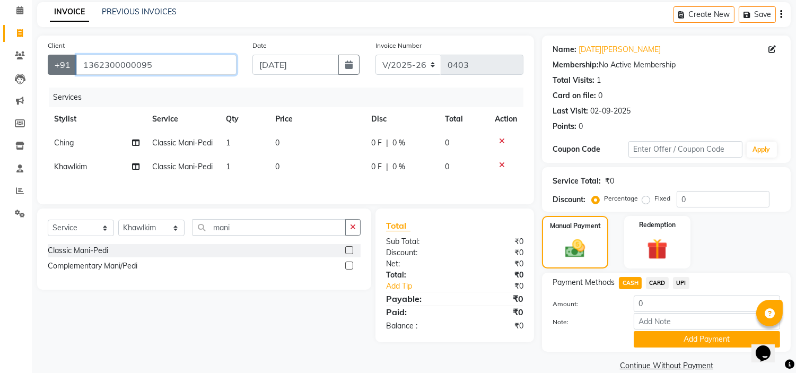
drag, startPoint x: 190, startPoint y: 65, endPoint x: 67, endPoint y: 65, distance: 123.1
click at [67, 65] on div "+91 1362300000095" at bounding box center [142, 65] width 189 height 20
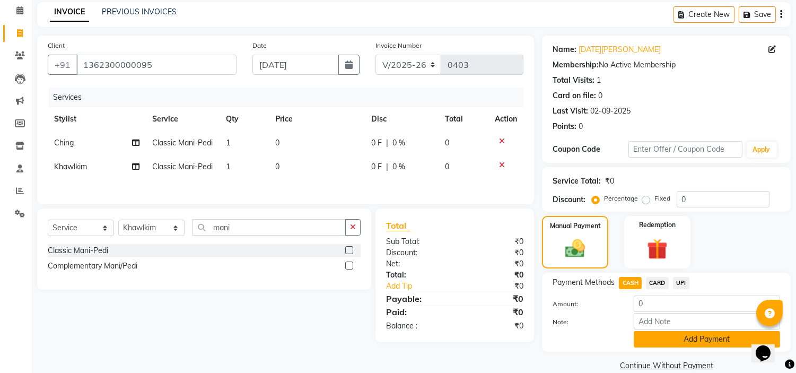
click at [653, 341] on button "Add Payment" at bounding box center [707, 339] width 146 height 16
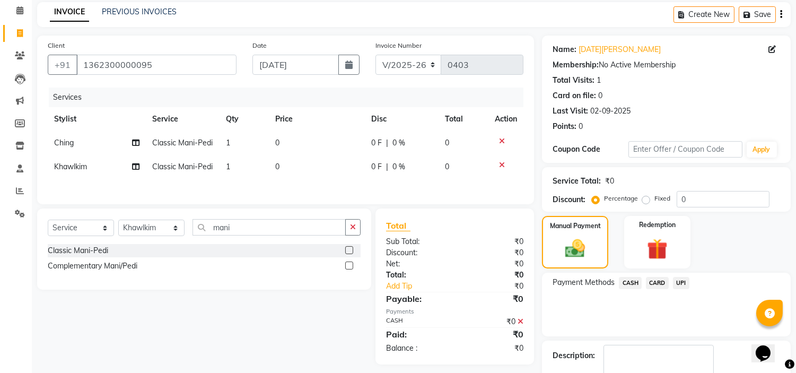
drag, startPoint x: 791, startPoint y: 230, endPoint x: 771, endPoint y: 301, distance: 73.9
click at [771, 301] on body "08047224946 Select Location × Bespoke , Thousand Lights Default Panel My Panel …" at bounding box center [398, 142] width 796 height 373
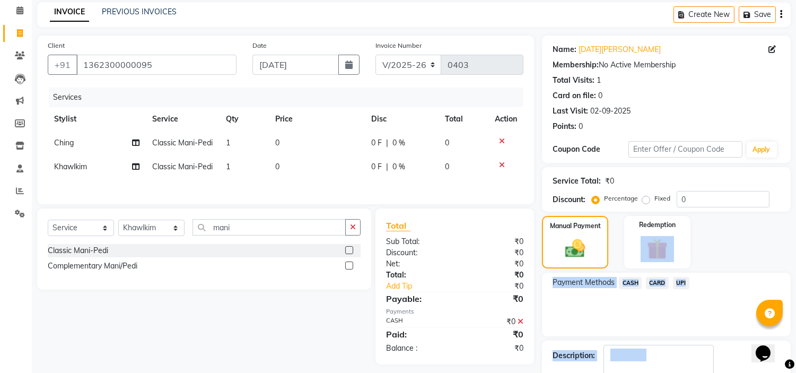
scroll to position [104, 0]
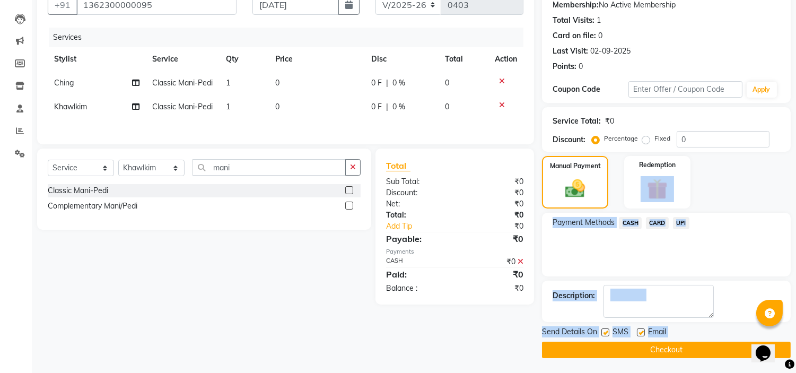
click at [655, 351] on button "Checkout" at bounding box center [666, 350] width 249 height 16
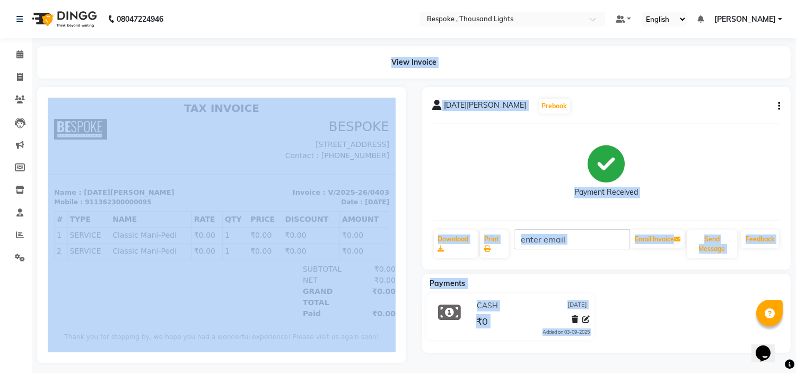
click at [273, 56] on div "View Invoice" at bounding box center [414, 62] width 754 height 32
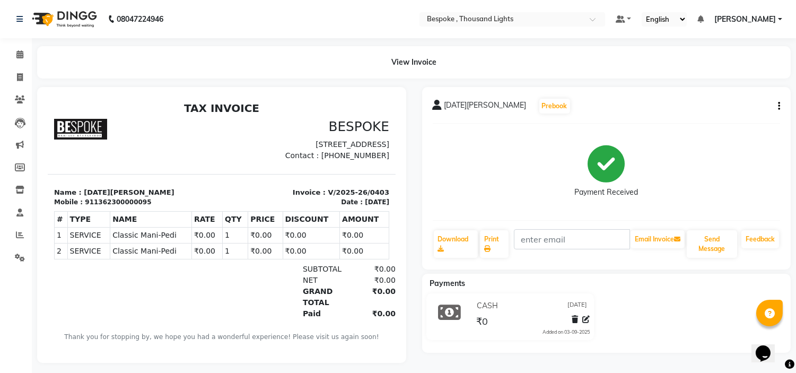
click at [296, 28] on nav "08047224946 Select Location × Bespoke , Thousand Lights Default Panel My Panel …" at bounding box center [398, 19] width 796 height 38
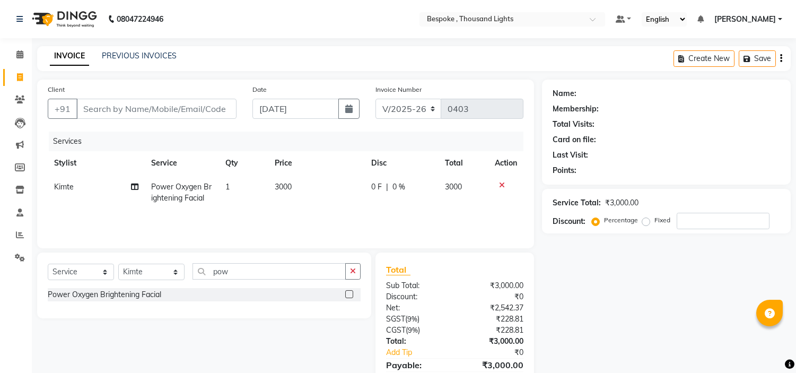
select select "8177"
select select "service"
select select "77382"
click at [130, 107] on input "Client" at bounding box center [156, 109] width 160 height 20
type input "R"
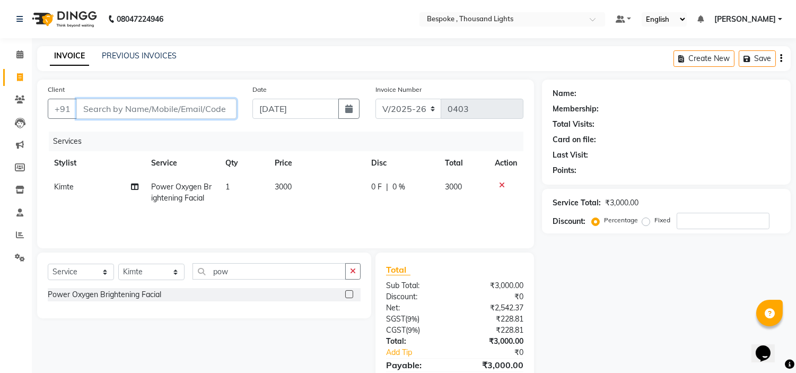
type input "0"
type input "[DATE][PERSON_NAME] son"
click at [197, 108] on span "Add Client" at bounding box center [209, 108] width 42 height 11
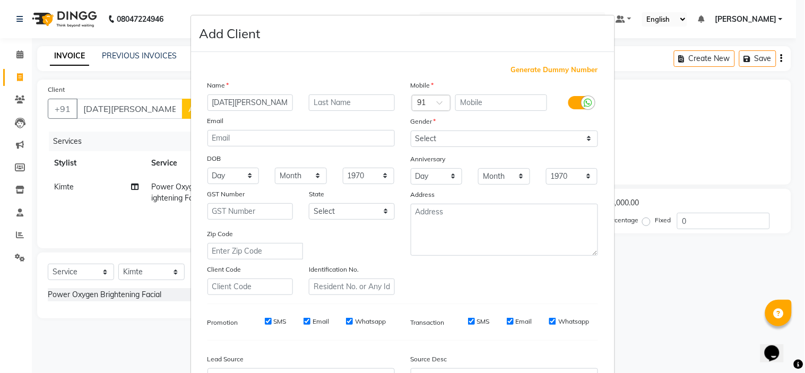
click at [559, 67] on span "Generate Dummy Number" at bounding box center [554, 70] width 87 height 11
type input "1362300000098"
checkbox input "false"
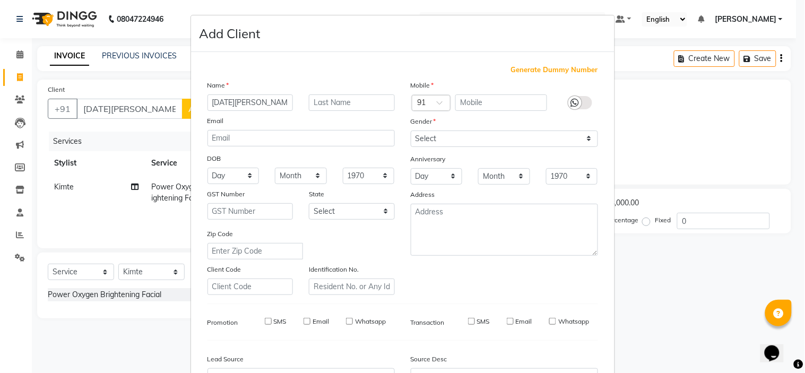
checkbox input "false"
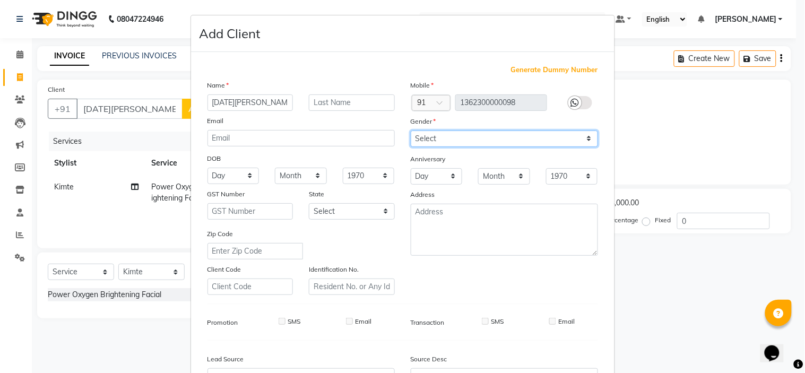
click at [480, 136] on select "Select [DEMOGRAPHIC_DATA] [DEMOGRAPHIC_DATA] Other Prefer Not To Say" at bounding box center [504, 138] width 187 height 16
select select "[DEMOGRAPHIC_DATA]"
click at [411, 130] on select "Select [DEMOGRAPHIC_DATA] [DEMOGRAPHIC_DATA] Other Prefer Not To Say" at bounding box center [504, 138] width 187 height 16
drag, startPoint x: 789, startPoint y: 120, endPoint x: 804, endPoint y: 260, distance: 140.9
click at [796, 260] on ngb-modal-window "Add Client Generate Dummy Number Name [DATE][PERSON_NAME] son Email DOB Day 01 …" at bounding box center [402, 186] width 805 height 373
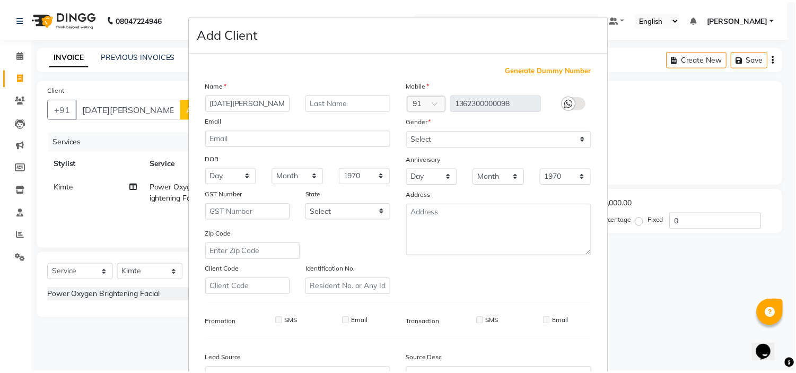
scroll to position [117, 0]
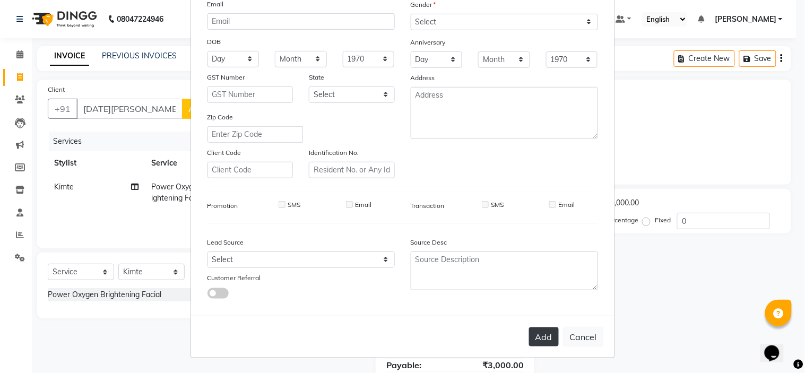
click at [538, 336] on button "Add" at bounding box center [544, 336] width 30 height 19
type input "1362300000098"
select select
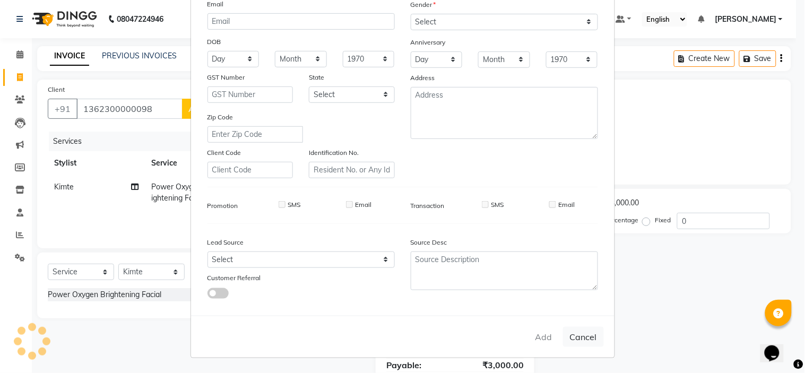
select select
checkbox input "false"
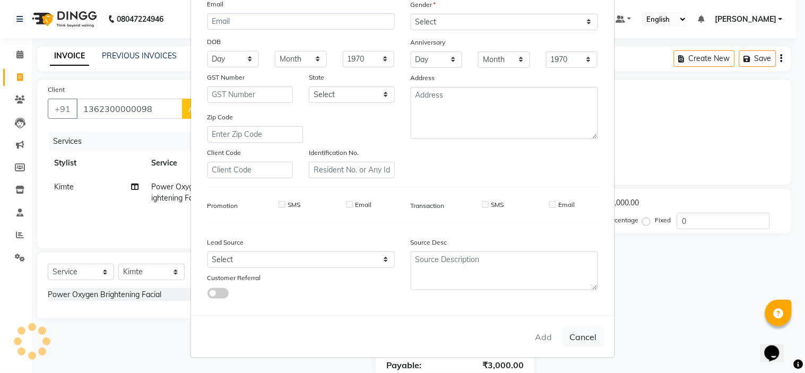
checkbox input "false"
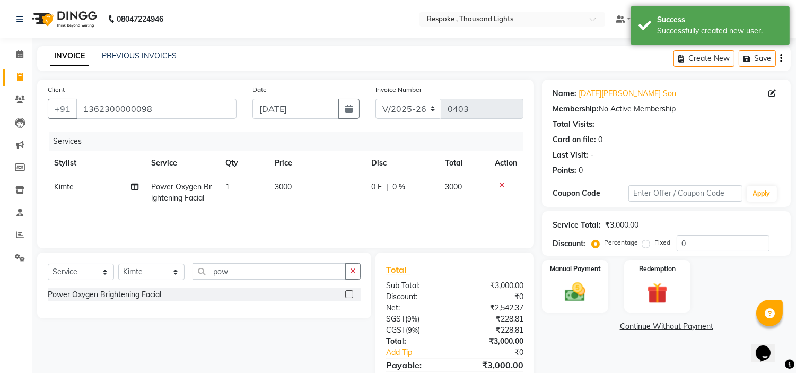
click at [286, 183] on span "3000" at bounding box center [283, 187] width 17 height 10
select select "77382"
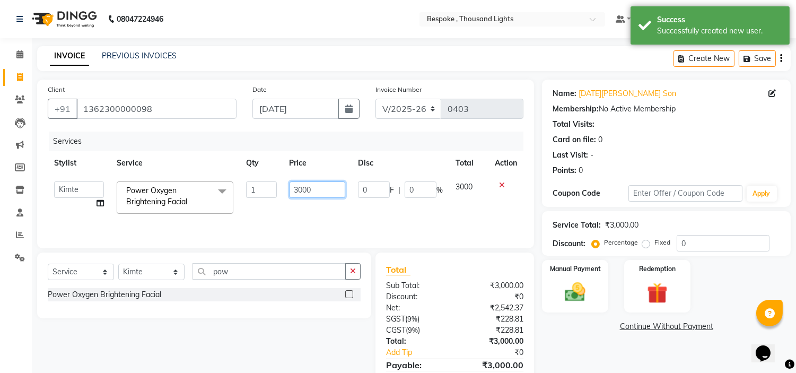
drag, startPoint x: 237, startPoint y: 187, endPoint x: 225, endPoint y: 187, distance: 11.7
click at [229, 187] on tr "[PERSON_NAME] [PERSON_NAME] [PERSON_NAME] [PERSON_NAME] [PERSON_NAME] [PERSON_N…" at bounding box center [286, 197] width 476 height 45
type input "0"
click at [577, 321] on link "Continue Without Payment" at bounding box center [666, 326] width 245 height 11
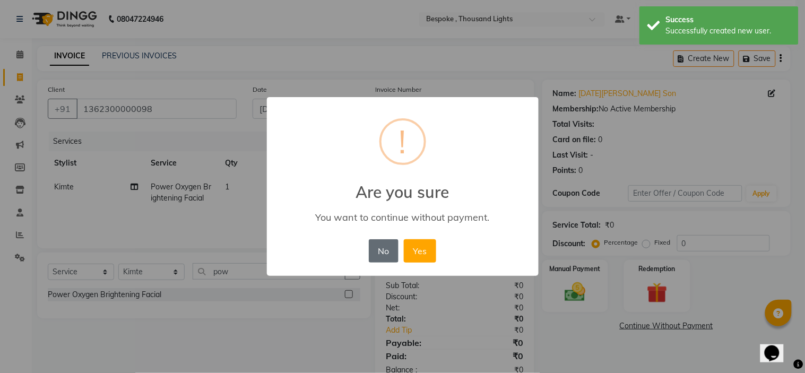
click at [390, 246] on button "No" at bounding box center [384, 250] width 30 height 23
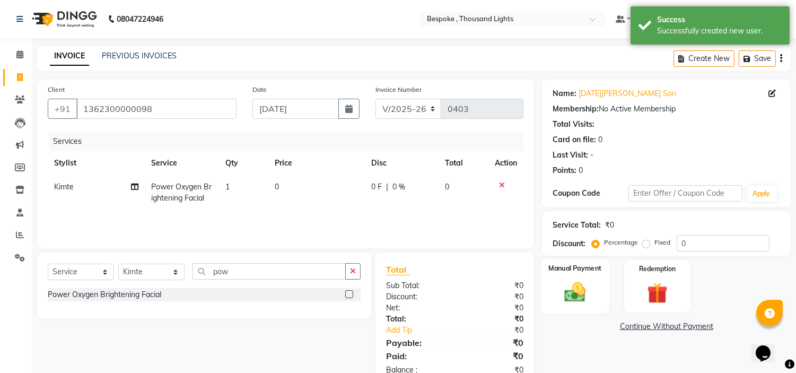
click at [576, 285] on img at bounding box center [575, 292] width 35 height 25
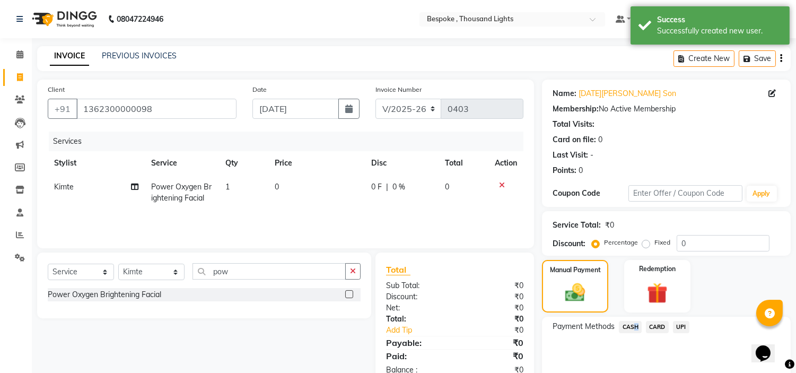
click at [632, 329] on span "CASH" at bounding box center [630, 327] width 23 height 12
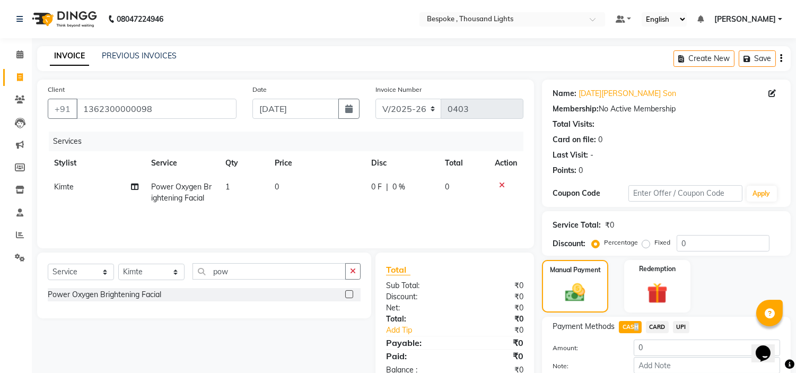
scroll to position [60, 0]
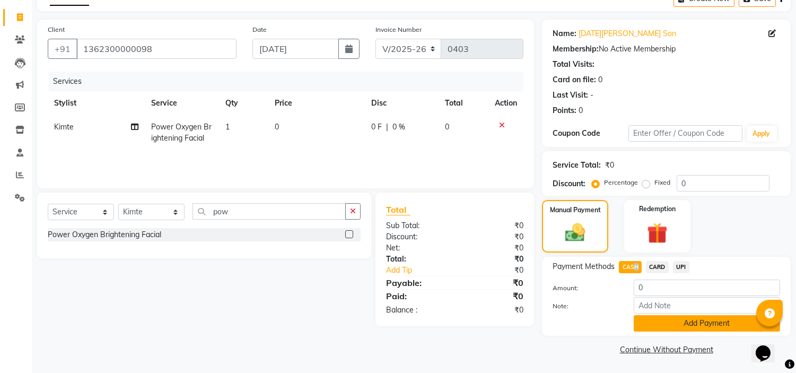
click at [668, 325] on button "Add Payment" at bounding box center [707, 323] width 146 height 16
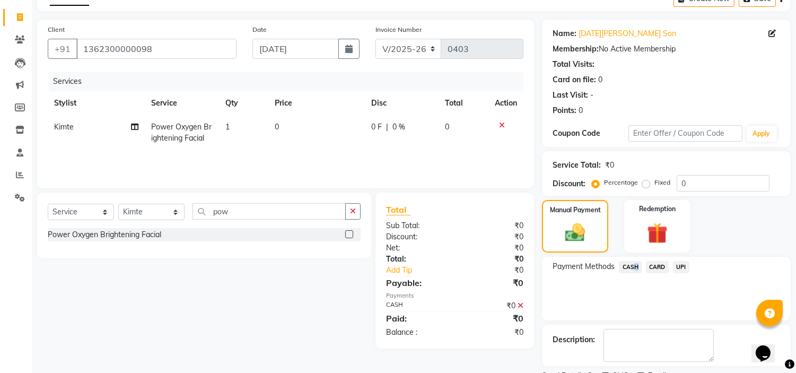
scroll to position [85, 0]
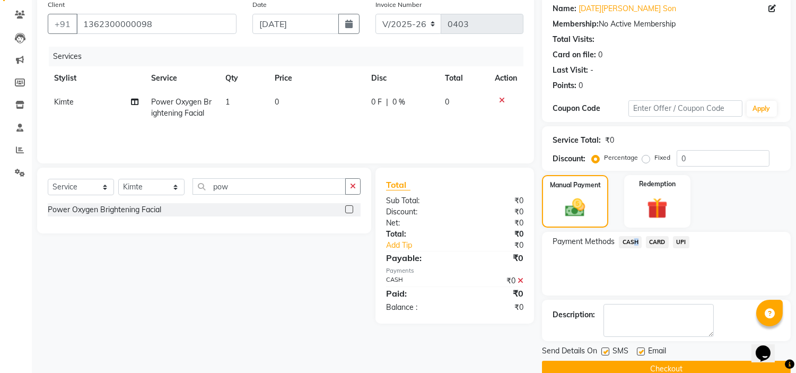
click at [628, 364] on button "Checkout" at bounding box center [666, 369] width 249 height 16
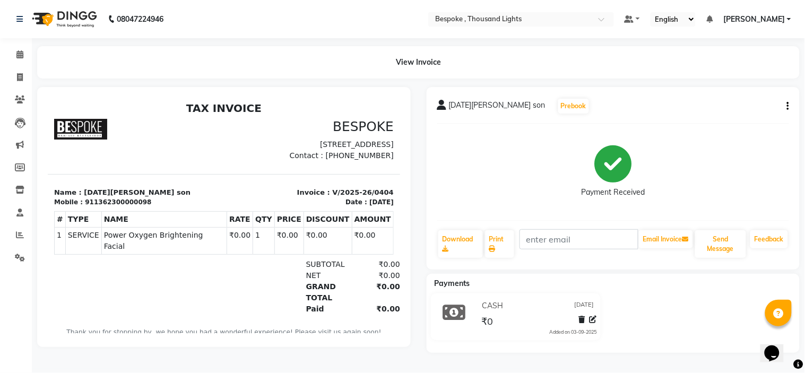
click at [790, 106] on div "[DATE][PERSON_NAME] son Prebook Payment Received Download Print Email Invoice S…" at bounding box center [612, 178] width 373 height 182
click at [787, 106] on icon "button" at bounding box center [788, 106] width 2 height 1
click at [725, 104] on div "Edit Item Staff" at bounding box center [735, 106] width 73 height 13
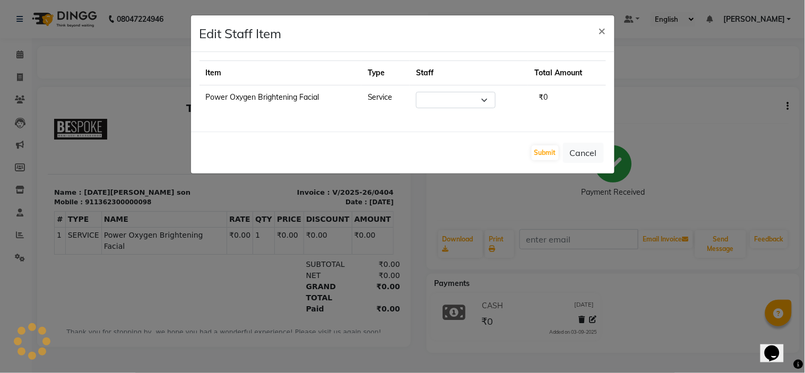
select select "77382"
click at [606, 32] on button "×" at bounding box center [602, 30] width 24 height 30
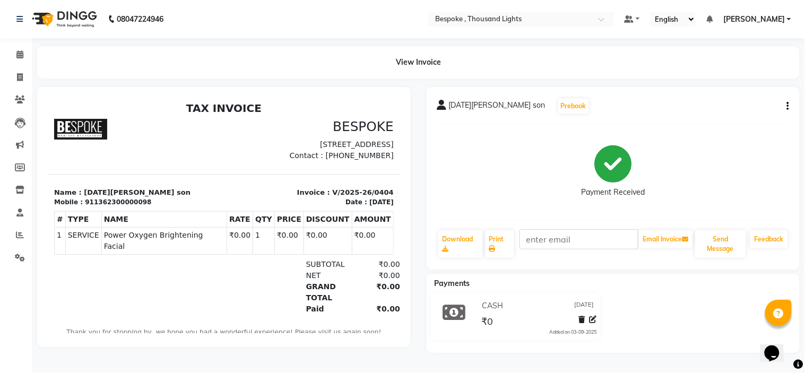
click at [787, 107] on icon "button" at bounding box center [788, 106] width 2 height 1
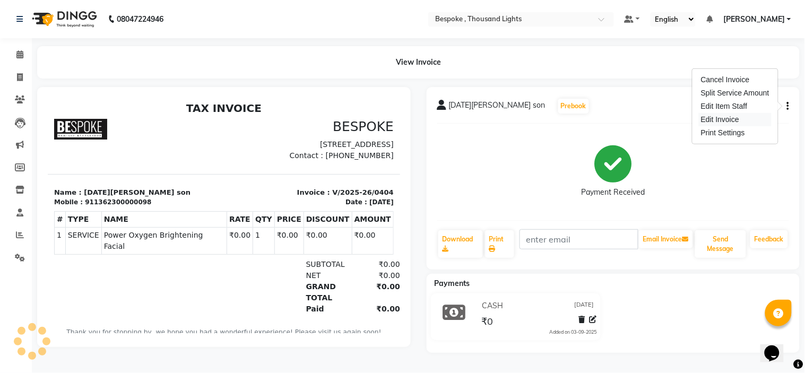
click at [728, 117] on div "Edit Invoice" at bounding box center [735, 119] width 73 height 13
select select "service"
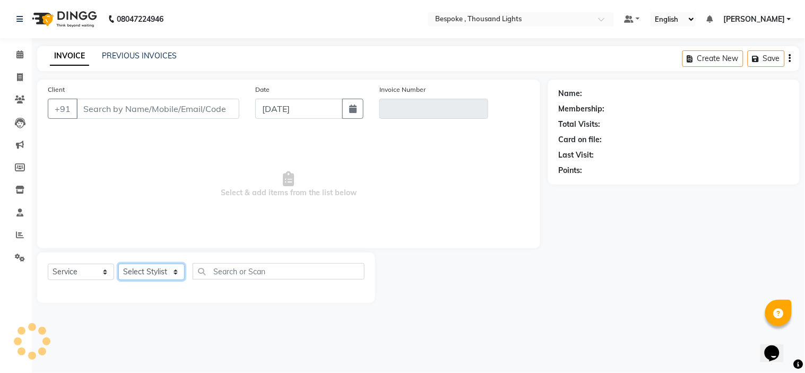
click at [162, 276] on select "Select Stylist [PERSON_NAME] [PERSON_NAME] [PERSON_NAME] [PERSON_NAME]" at bounding box center [151, 272] width 66 height 16
type input "1362300000098"
type input "V/2025-26/0404"
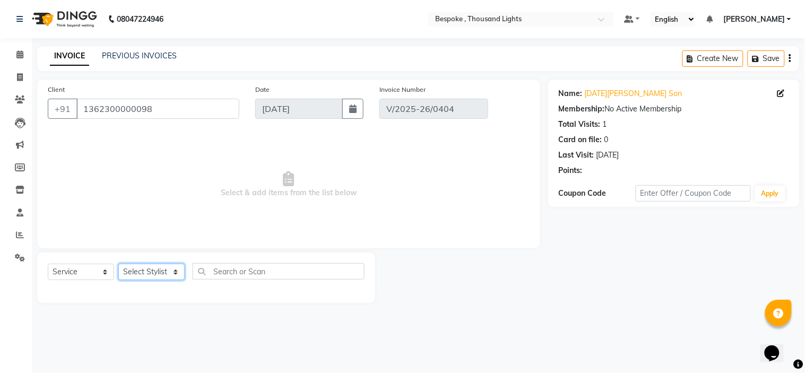
select select "select"
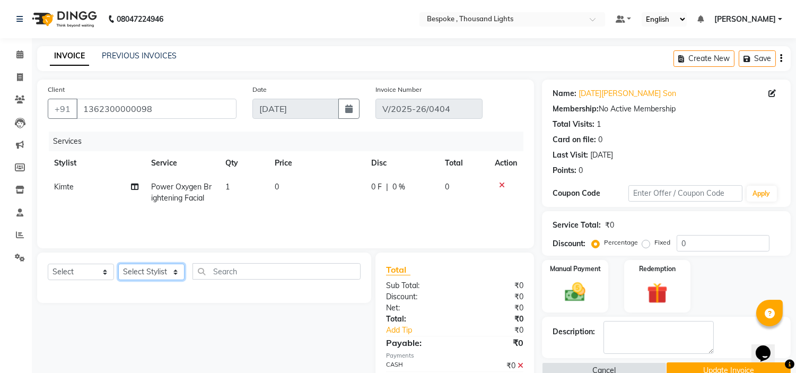
select select "90688"
click at [118, 264] on select "Select Stylist [PERSON_NAME] [PERSON_NAME] [PERSON_NAME] [PERSON_NAME]" at bounding box center [151, 272] width 66 height 16
click at [254, 273] on input "text" at bounding box center [277, 271] width 168 height 16
type input "haircut"
click at [91, 272] on select "Select Service Product Membership Package Voucher Prepaid Gift Card" at bounding box center [81, 272] width 66 height 16
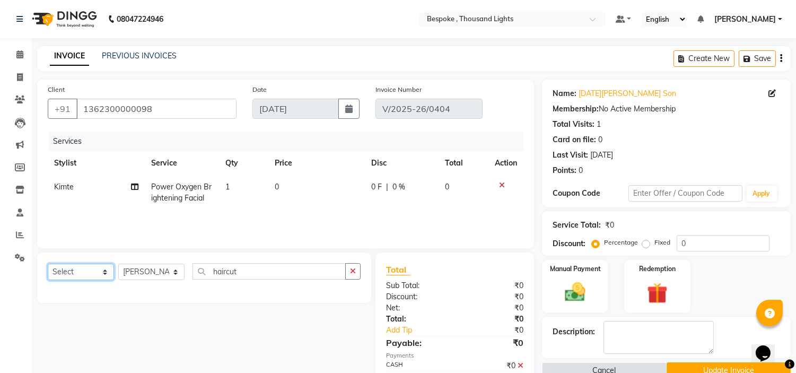
select select "service"
click at [48, 264] on select "Select Service Product Membership Package Voucher Prepaid Gift Card" at bounding box center [81, 272] width 66 height 16
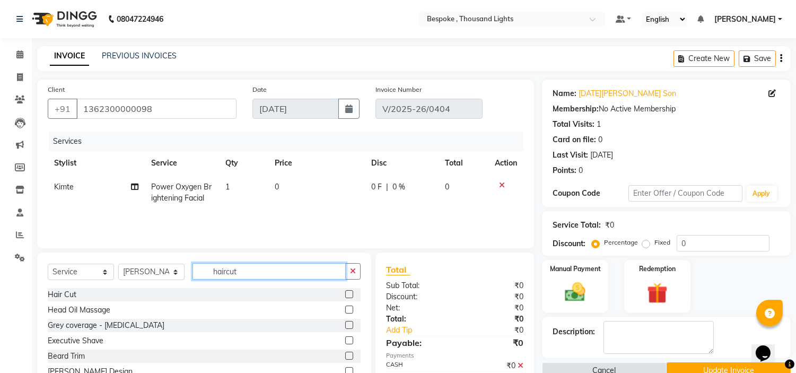
drag, startPoint x: 274, startPoint y: 278, endPoint x: 211, endPoint y: 276, distance: 63.2
click at [213, 276] on input "haircut" at bounding box center [269, 271] width 153 height 16
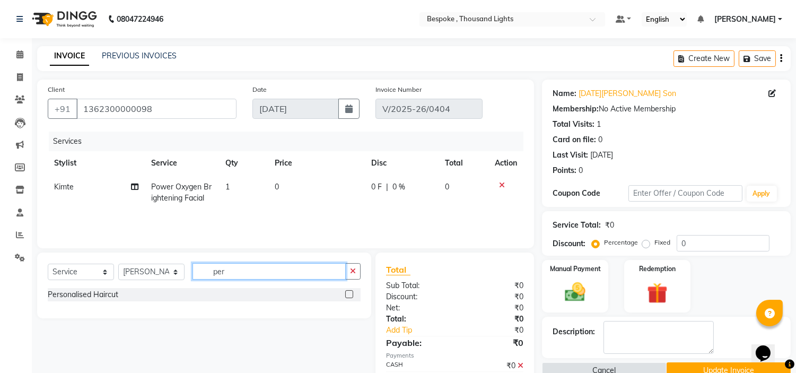
type input "per"
click at [352, 293] on label at bounding box center [349, 294] width 8 height 8
click at [352, 293] on input "checkbox" at bounding box center [348, 294] width 7 height 7
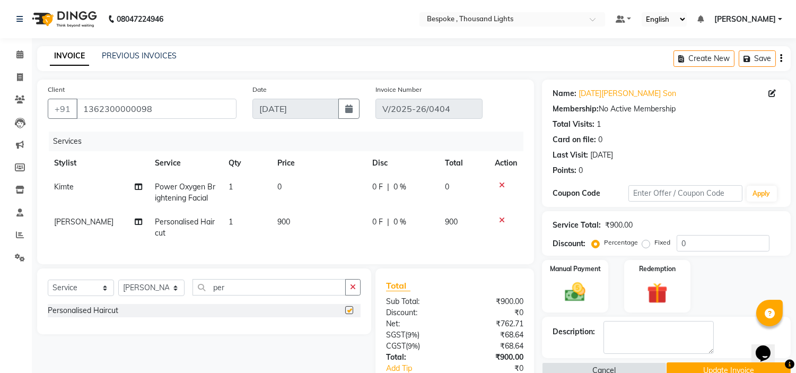
checkbox input "false"
click at [289, 223] on td "900" at bounding box center [318, 227] width 95 height 35
select select "90688"
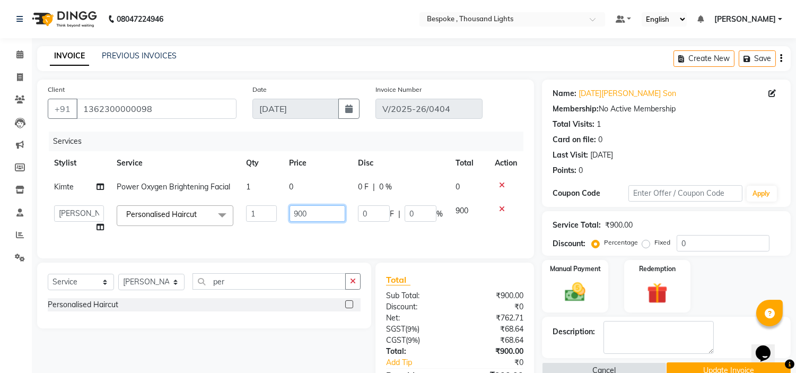
drag, startPoint x: 313, startPoint y: 208, endPoint x: 269, endPoint y: 206, distance: 43.5
click at [278, 207] on tr "[PERSON_NAME] [PERSON_NAME] [PERSON_NAME] [PERSON_NAME] [PERSON_NAME] [PERSON_N…" at bounding box center [286, 219] width 476 height 40
type input "0"
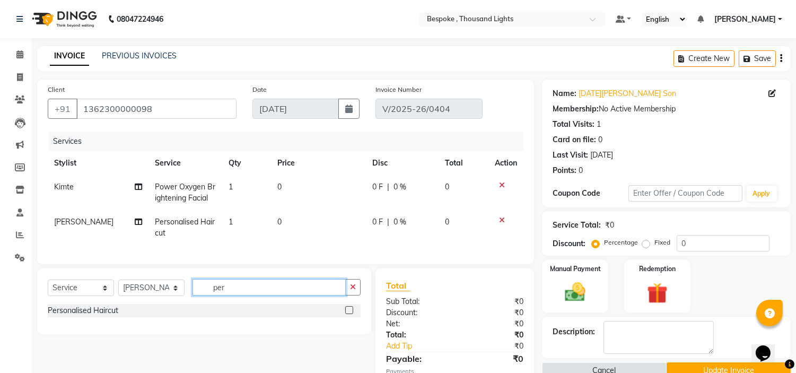
drag, startPoint x: 236, startPoint y: 294, endPoint x: 187, endPoint y: 294, distance: 48.3
click at [191, 294] on div "Select Service Product Membership Package Voucher Prepaid Gift Card Select Styl…" at bounding box center [204, 291] width 313 height 25
type input "moust"
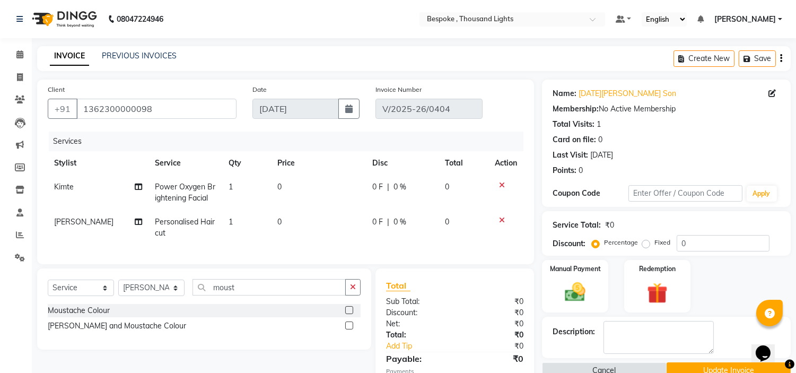
click at [349, 314] on label at bounding box center [349, 310] width 8 height 8
click at [349, 314] on input "checkbox" at bounding box center [348, 310] width 7 height 7
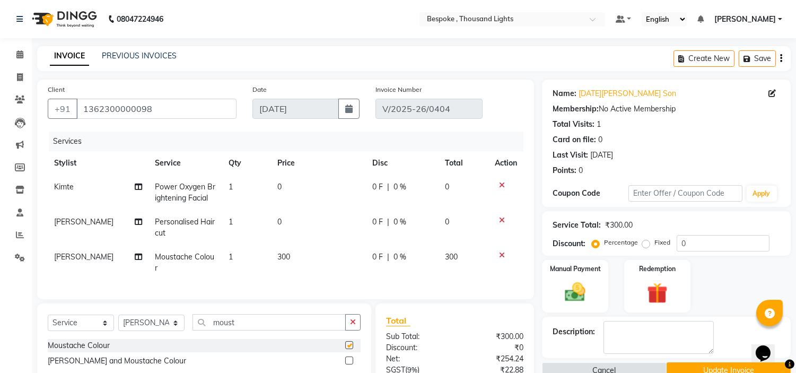
checkbox input "false"
click at [288, 257] on td "300" at bounding box center [318, 262] width 95 height 35
select select "90688"
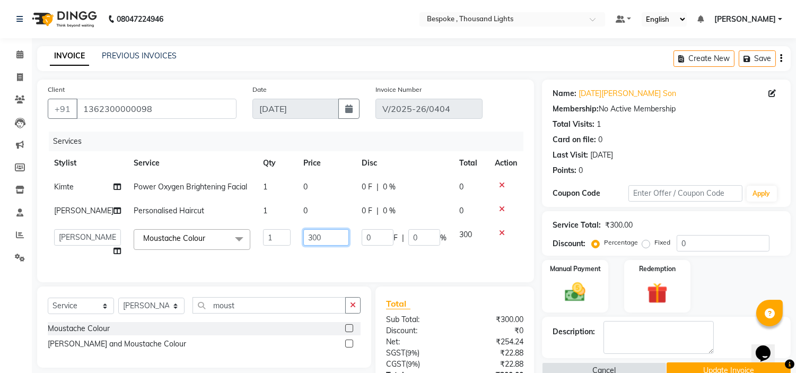
drag, startPoint x: 321, startPoint y: 242, endPoint x: 267, endPoint y: 234, distance: 54.1
click at [272, 234] on tr "[PERSON_NAME] [PERSON_NAME] [PERSON_NAME] [PERSON_NAME] [PERSON_NAME] [PERSON_N…" at bounding box center [286, 243] width 476 height 40
type input "0"
click at [465, 57] on div "INVOICE PREVIOUS INVOICES Create New Save" at bounding box center [414, 58] width 754 height 25
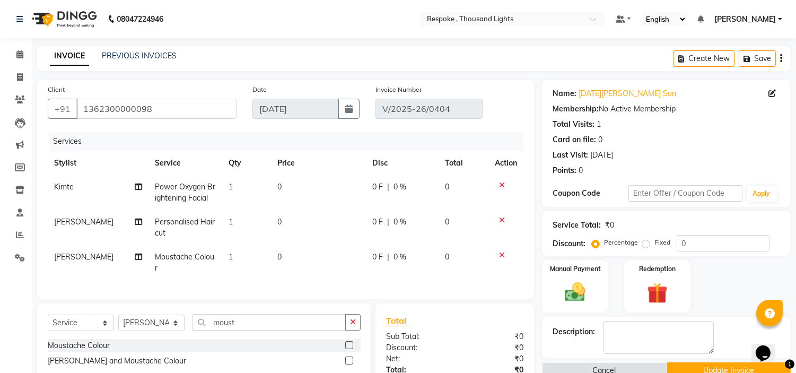
scroll to position [110, 0]
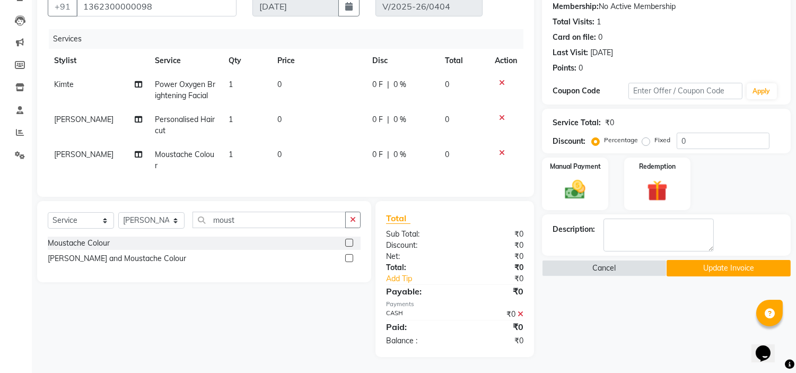
click at [685, 260] on button "Update Invoice" at bounding box center [729, 268] width 124 height 16
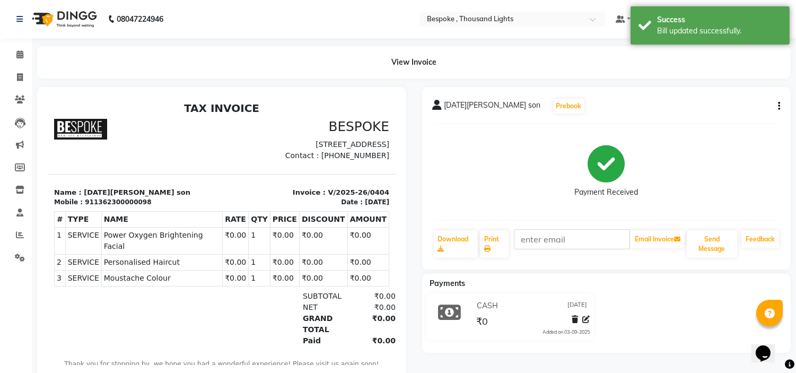
click at [774, 102] on button "button" at bounding box center [777, 106] width 6 height 11
click at [706, 119] on div "Edit Invoice" at bounding box center [726, 119] width 73 height 13
select select "service"
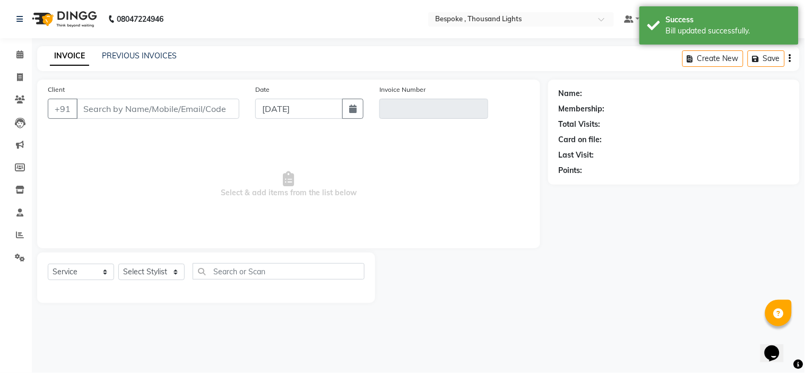
type input "1362300000098"
type input "V/2025-26/0404"
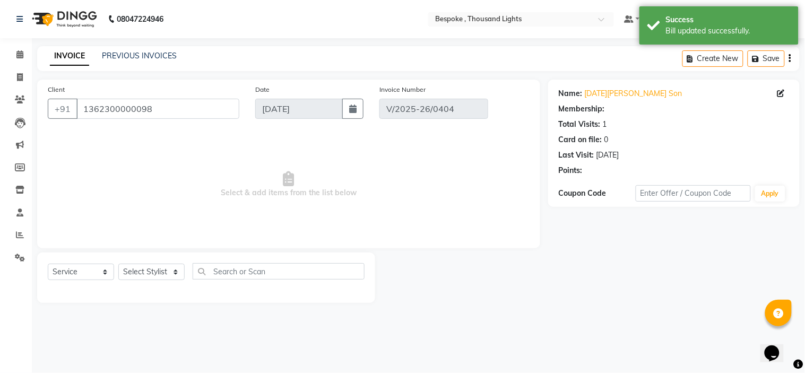
select select "select"
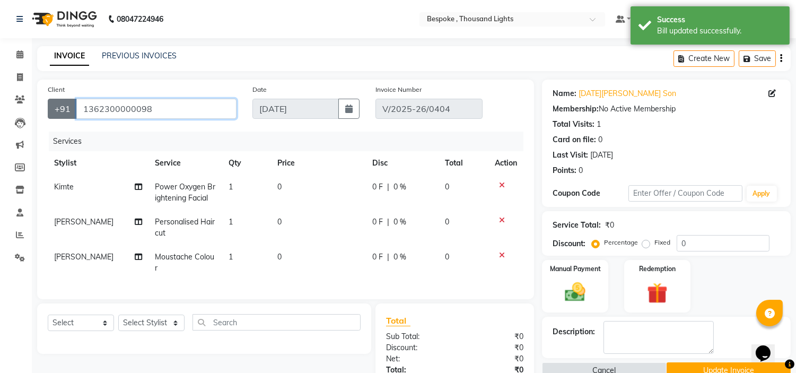
drag, startPoint x: 160, startPoint y: 108, endPoint x: 49, endPoint y: 114, distance: 111.5
click at [49, 114] on div "[PHONE_NUMBER]" at bounding box center [142, 109] width 189 height 20
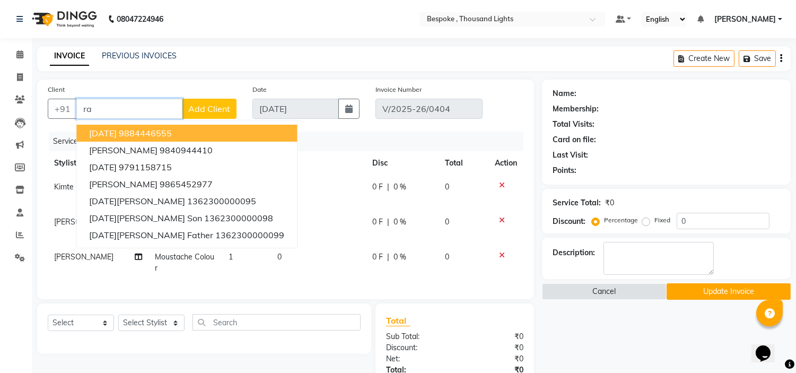
type input "r"
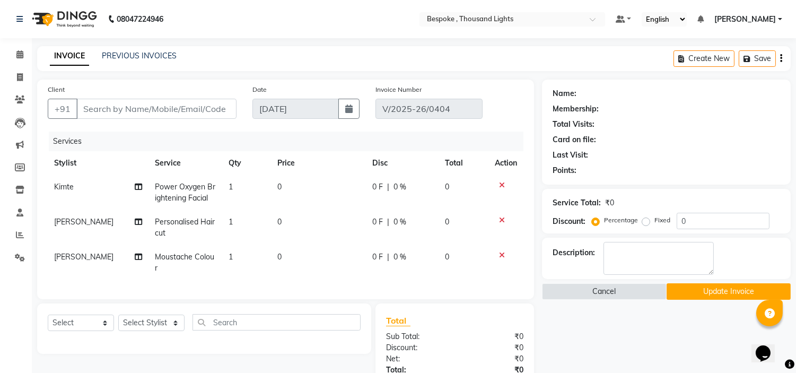
click at [240, 56] on div "INVOICE PREVIOUS INVOICES Create New Save" at bounding box center [414, 58] width 754 height 25
click at [168, 107] on input "Client" at bounding box center [156, 109] width 160 height 20
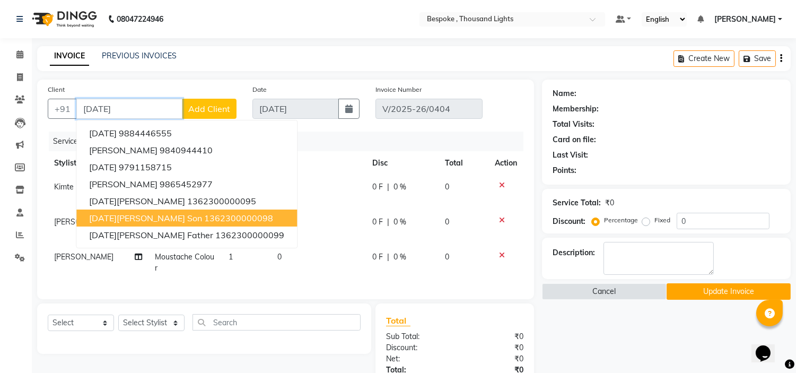
click at [204, 214] on ngb-highlight "1362300000098" at bounding box center [238, 218] width 69 height 11
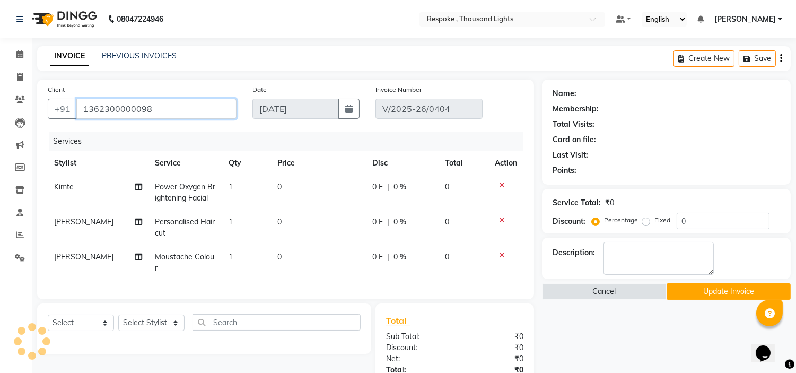
type input "1362300000098"
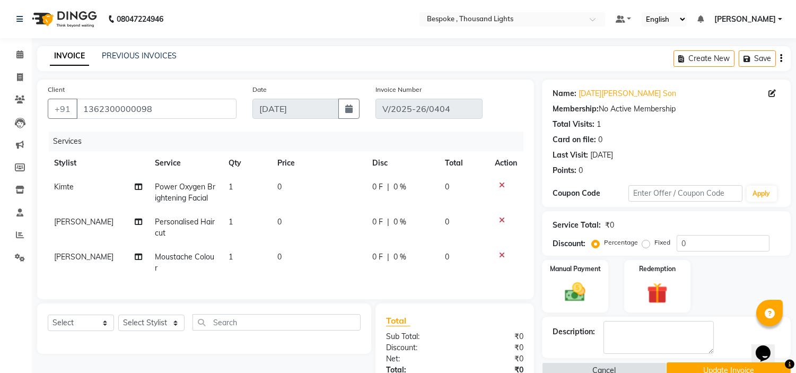
click at [501, 186] on icon at bounding box center [502, 184] width 6 height 7
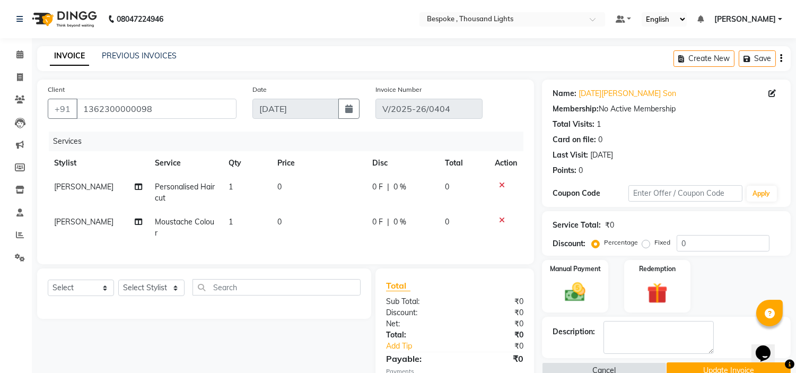
click at [500, 219] on icon at bounding box center [502, 219] width 6 height 7
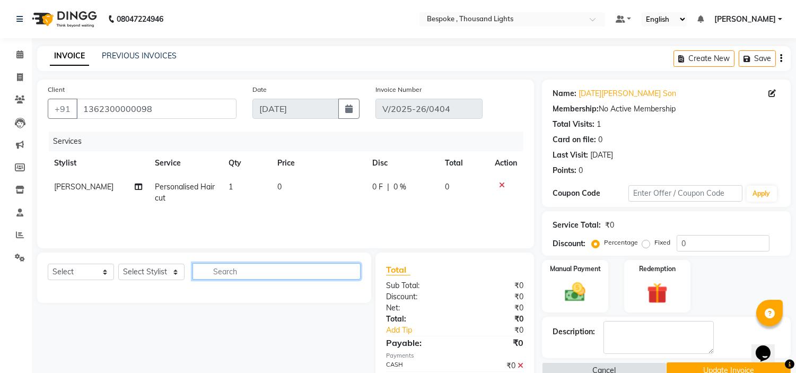
click at [233, 273] on input "text" at bounding box center [277, 271] width 168 height 16
click at [159, 266] on select "Select Stylist [PERSON_NAME] [PERSON_NAME] [PERSON_NAME] [PERSON_NAME]" at bounding box center [151, 272] width 66 height 16
click at [62, 278] on select "Select Service Product Membership Package Voucher Prepaid Gift Card" at bounding box center [81, 272] width 66 height 16
select select "service"
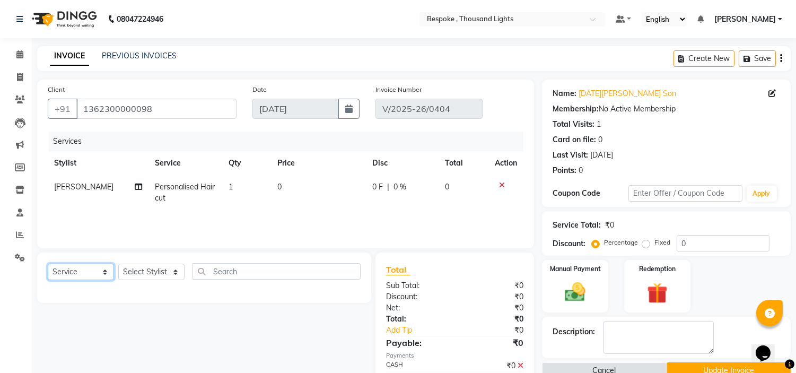
click at [48, 264] on select "Select Service Product Membership Package Voucher Prepaid Gift Card" at bounding box center [81, 272] width 66 height 16
click at [147, 267] on select "Select Stylist [PERSON_NAME] [PERSON_NAME] [PERSON_NAME] [PERSON_NAME]" at bounding box center [151, 272] width 66 height 16
select select "90688"
click at [118, 264] on select "Select Stylist [PERSON_NAME] [PERSON_NAME] [PERSON_NAME] [PERSON_NAME]" at bounding box center [151, 272] width 66 height 16
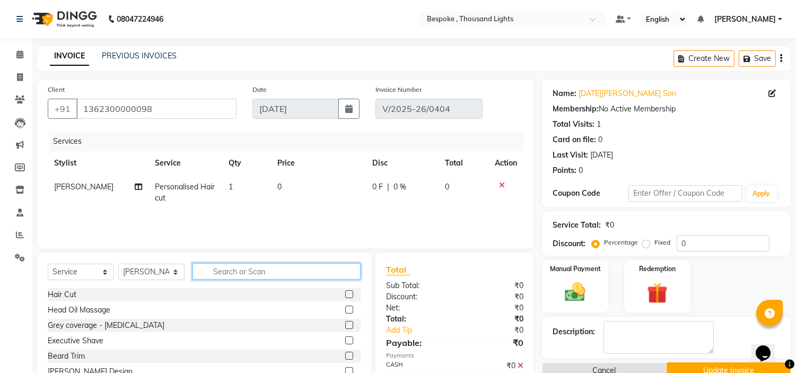
click at [228, 272] on input "text" at bounding box center [277, 271] width 168 height 16
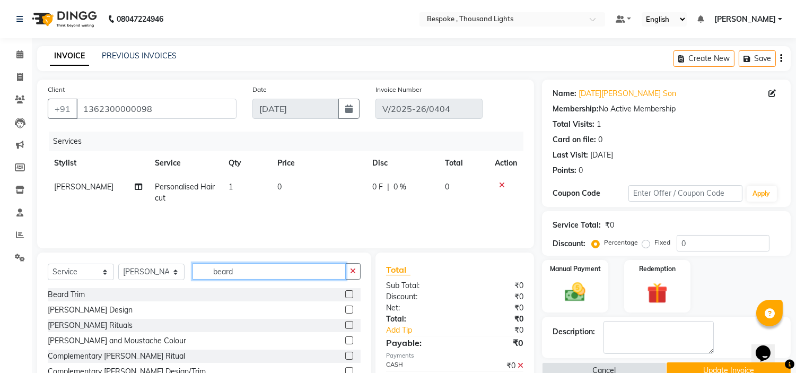
type input "beard"
click at [350, 295] on label at bounding box center [349, 294] width 8 height 8
click at [350, 295] on input "checkbox" at bounding box center [348, 294] width 7 height 7
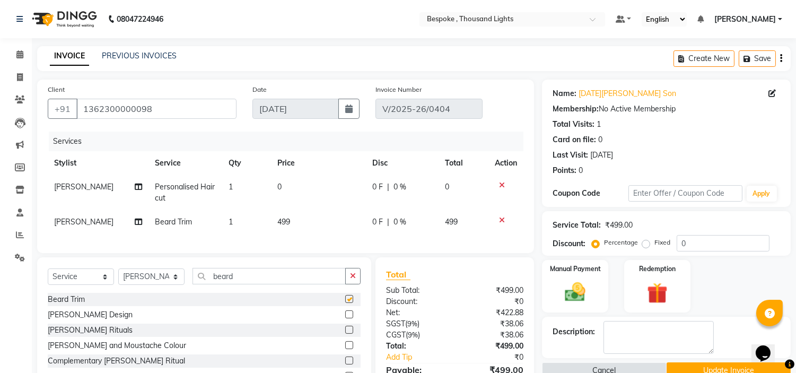
checkbox input "false"
click at [290, 220] on td "499" at bounding box center [318, 222] width 95 height 24
select select "90688"
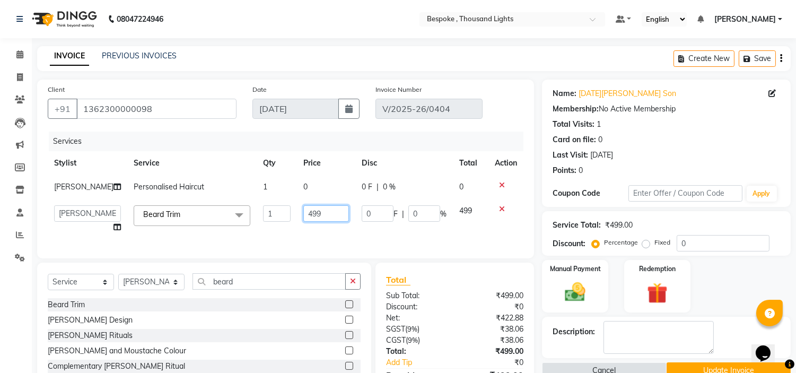
drag, startPoint x: 316, startPoint y: 214, endPoint x: 279, endPoint y: 211, distance: 37.3
click at [282, 211] on tr "[PERSON_NAME] [PERSON_NAME] [PERSON_NAME] [PERSON_NAME] [PERSON_NAME] [PERSON_N…" at bounding box center [286, 219] width 476 height 40
type input "0"
click at [526, 72] on main "INVOICE PREVIOUS INVOICES Create New Save Client [PHONE_NUMBER] Date [DATE] Inv…" at bounding box center [414, 251] width 764 height 411
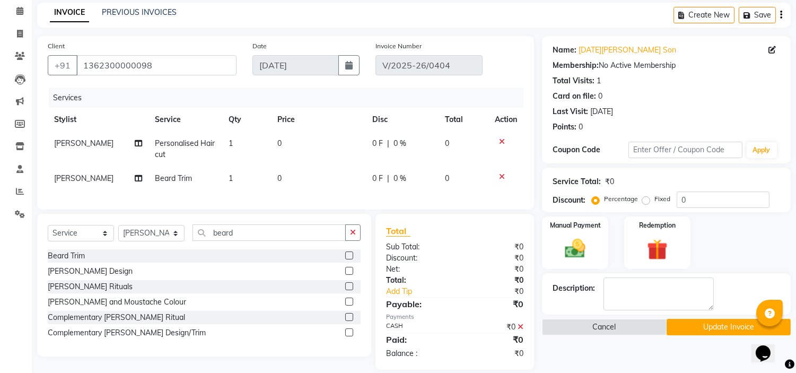
scroll to position [65, 0]
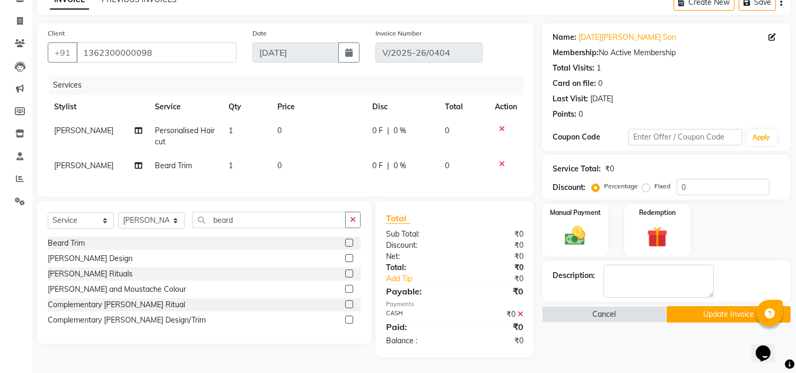
click at [702, 306] on button "Update Invoice" at bounding box center [729, 314] width 124 height 16
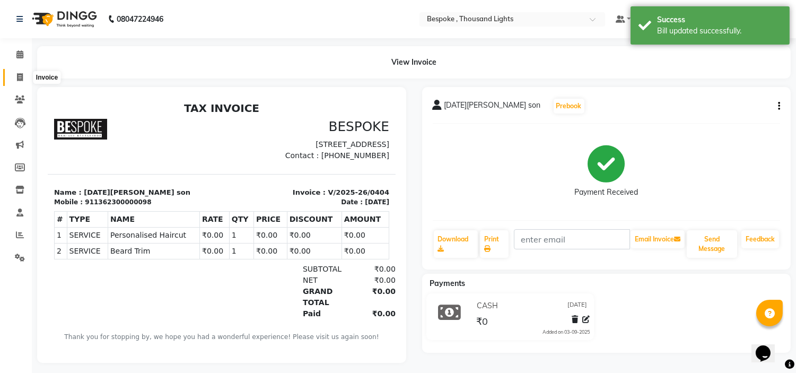
click at [18, 73] on icon at bounding box center [20, 77] width 6 height 8
select select "service"
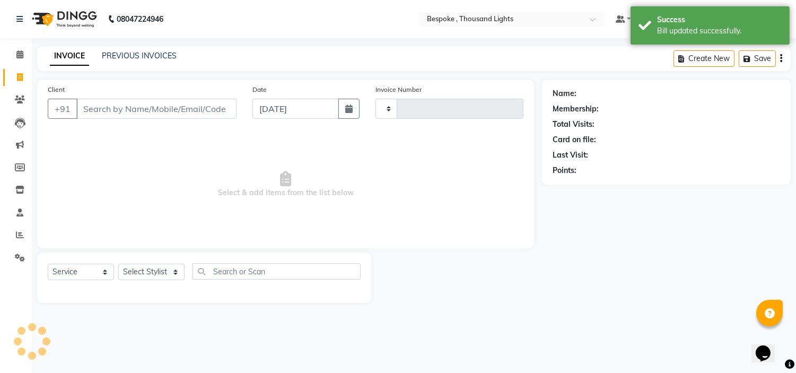
type input "0406"
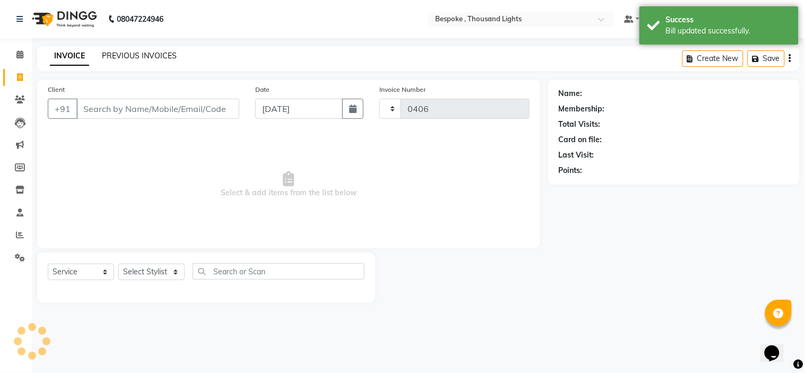
select select "8177"
click at [138, 52] on link "PREVIOUS INVOICES" at bounding box center [139, 56] width 75 height 10
